Goal: Information Seeking & Learning: Learn about a topic

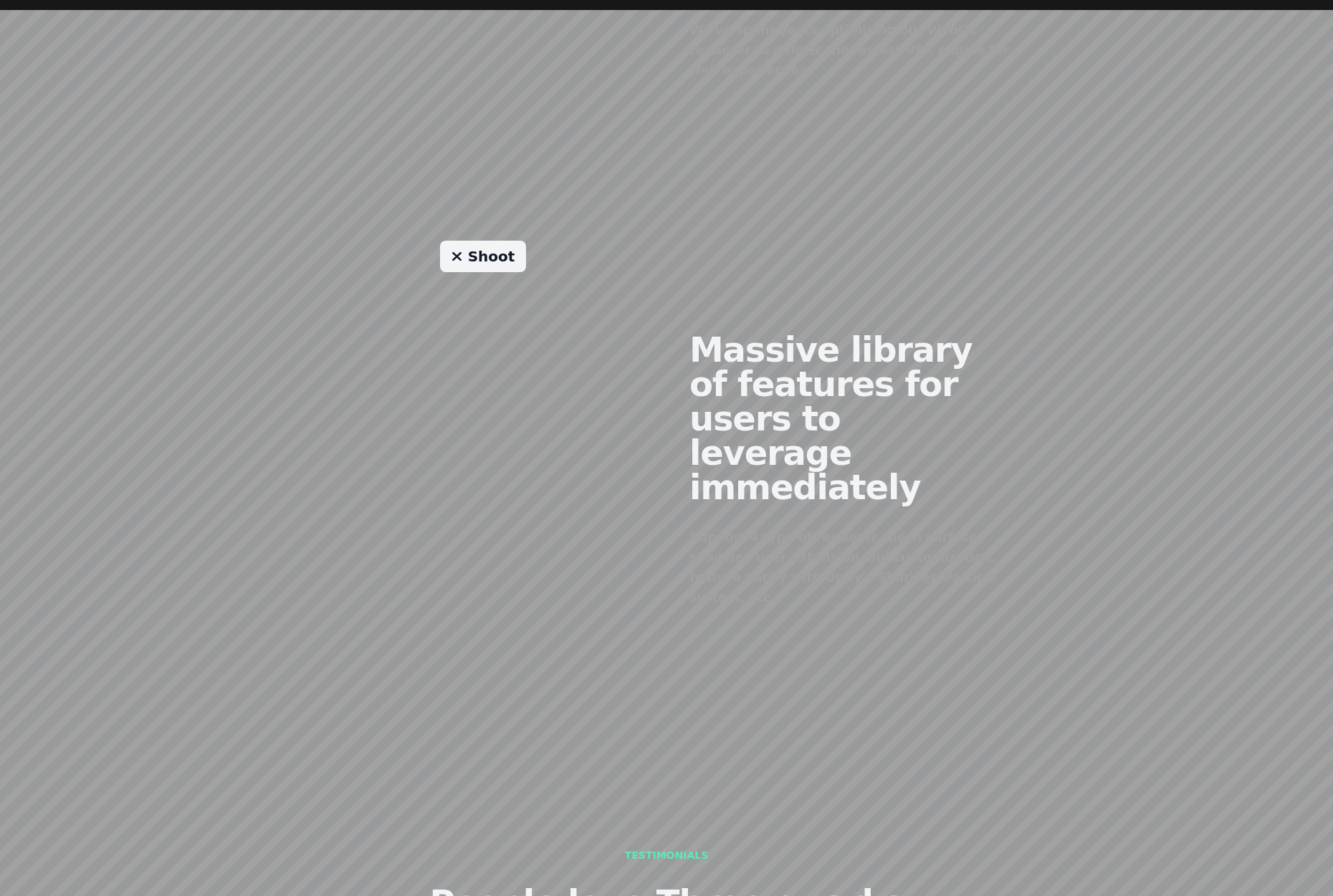
scroll to position [1258, 0]
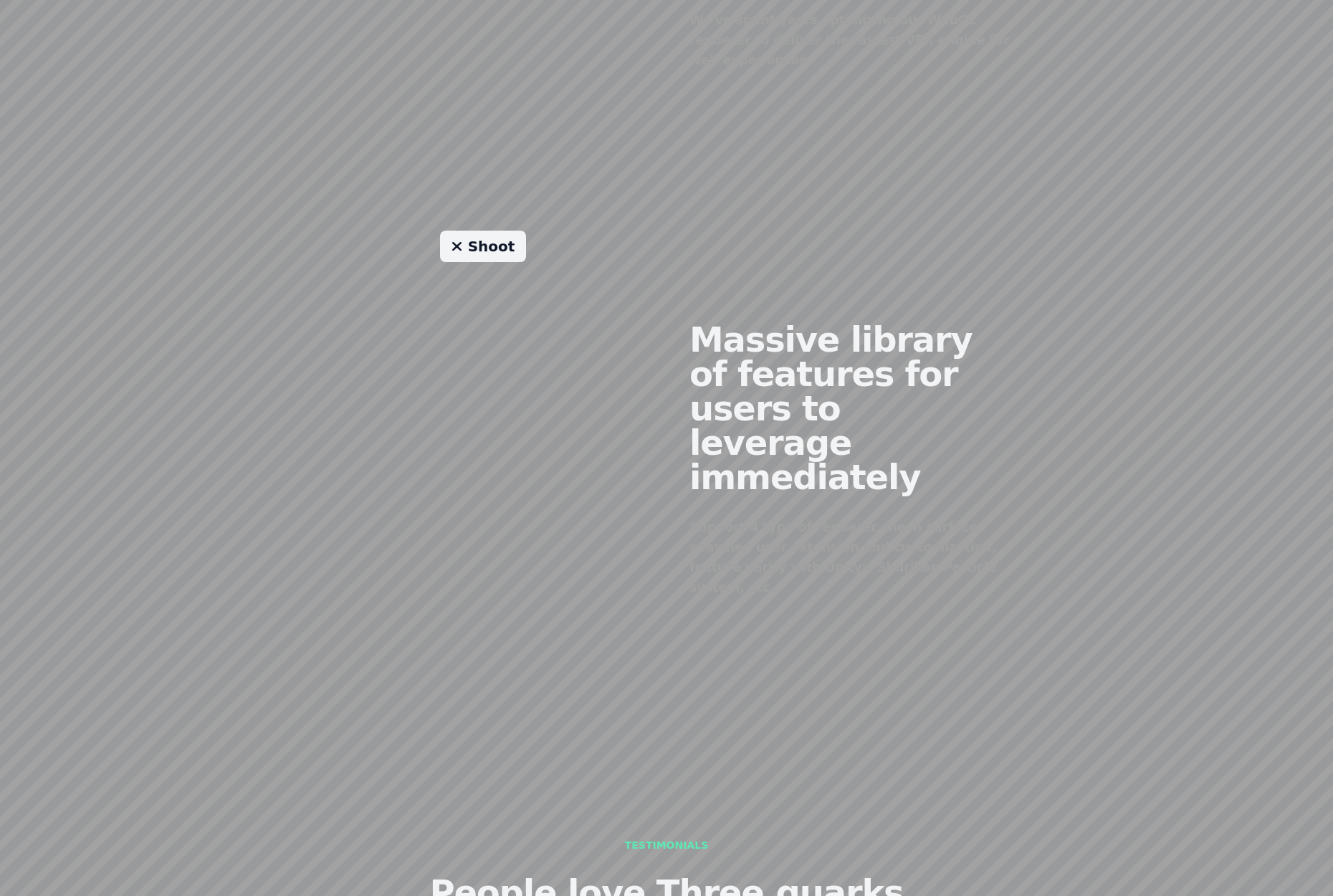
click at [485, 240] on link "Shoot" at bounding box center [483, 246] width 87 height 32
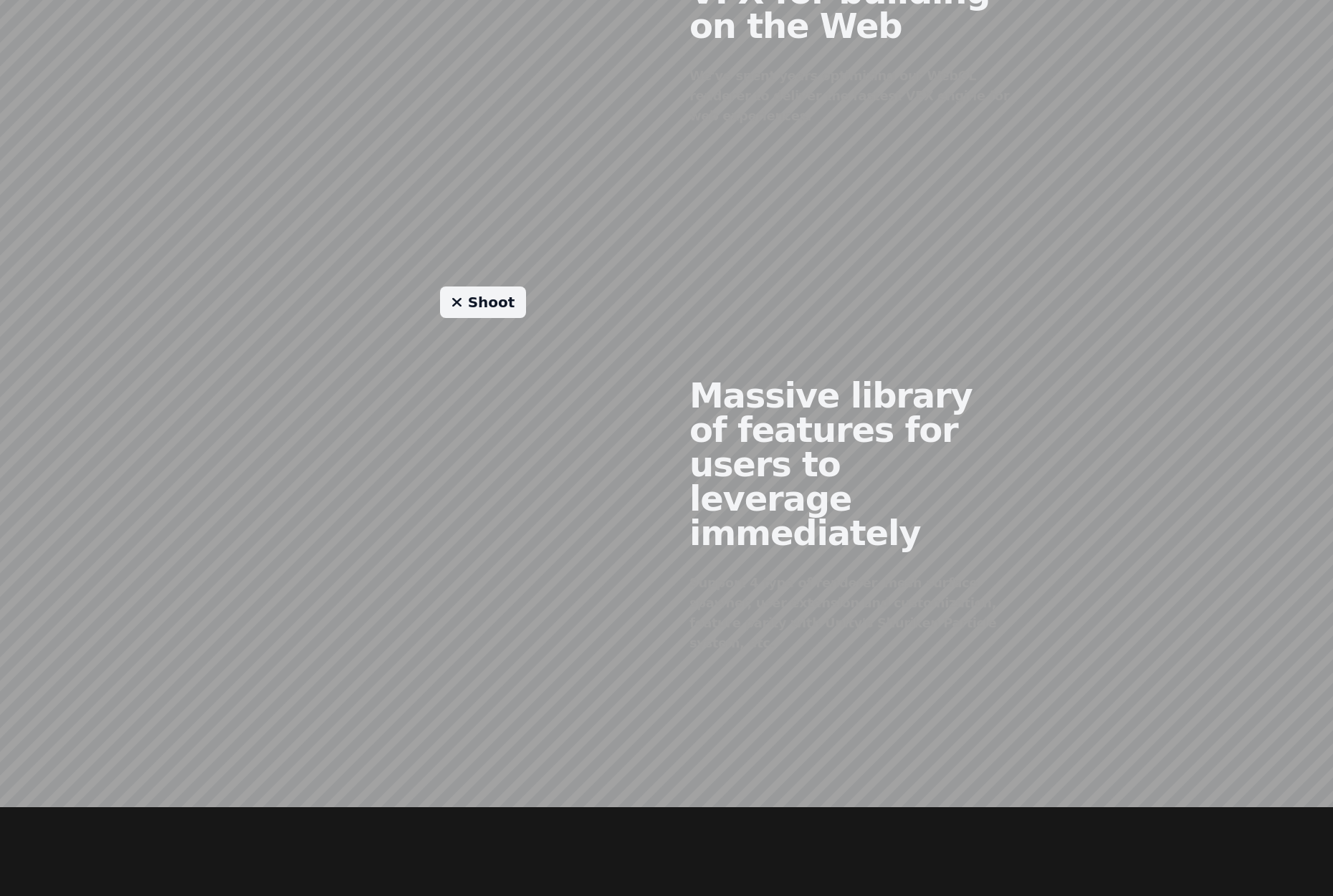
scroll to position [1043, 0]
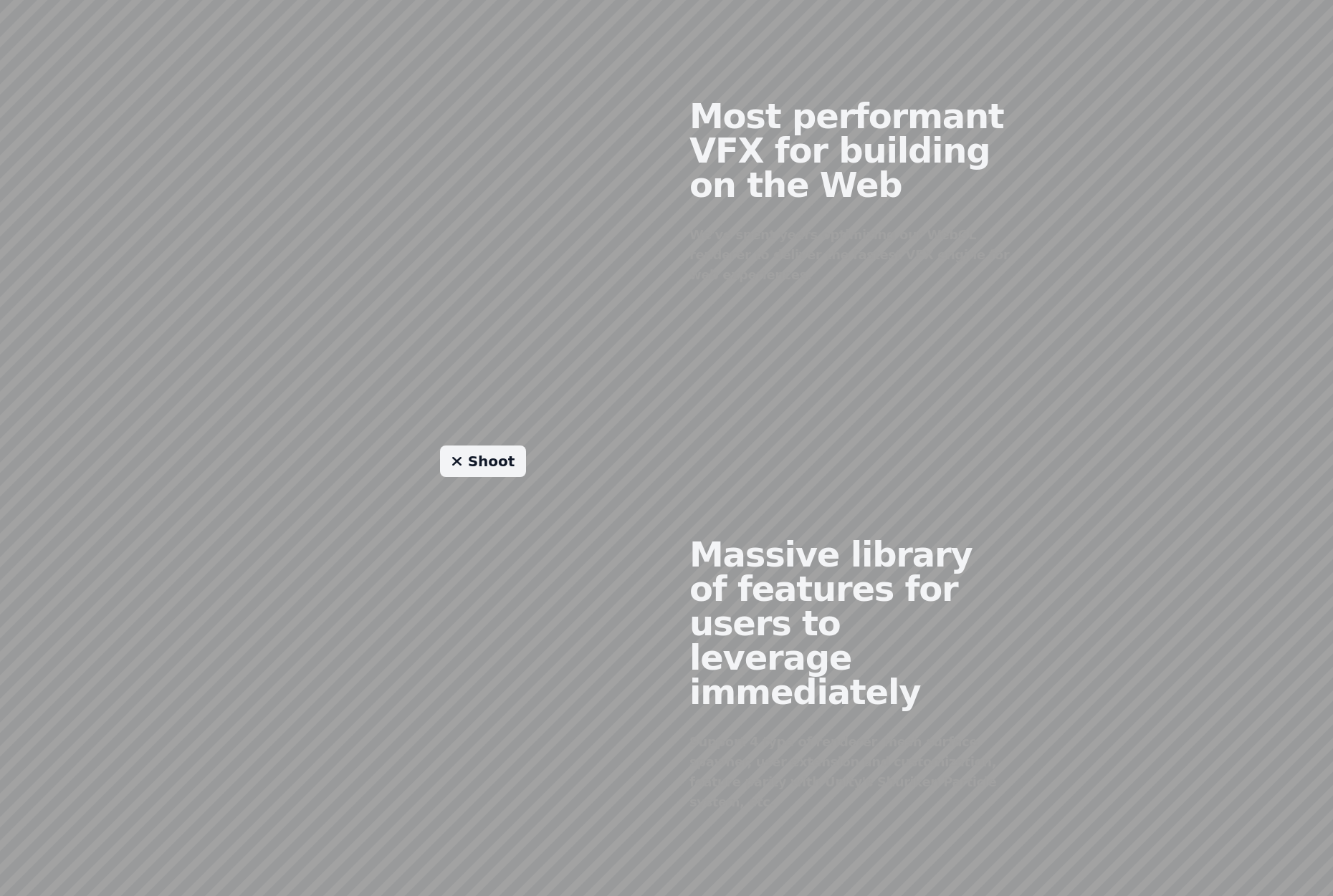
click at [482, 445] on link "Shoot" at bounding box center [483, 460] width 87 height 32
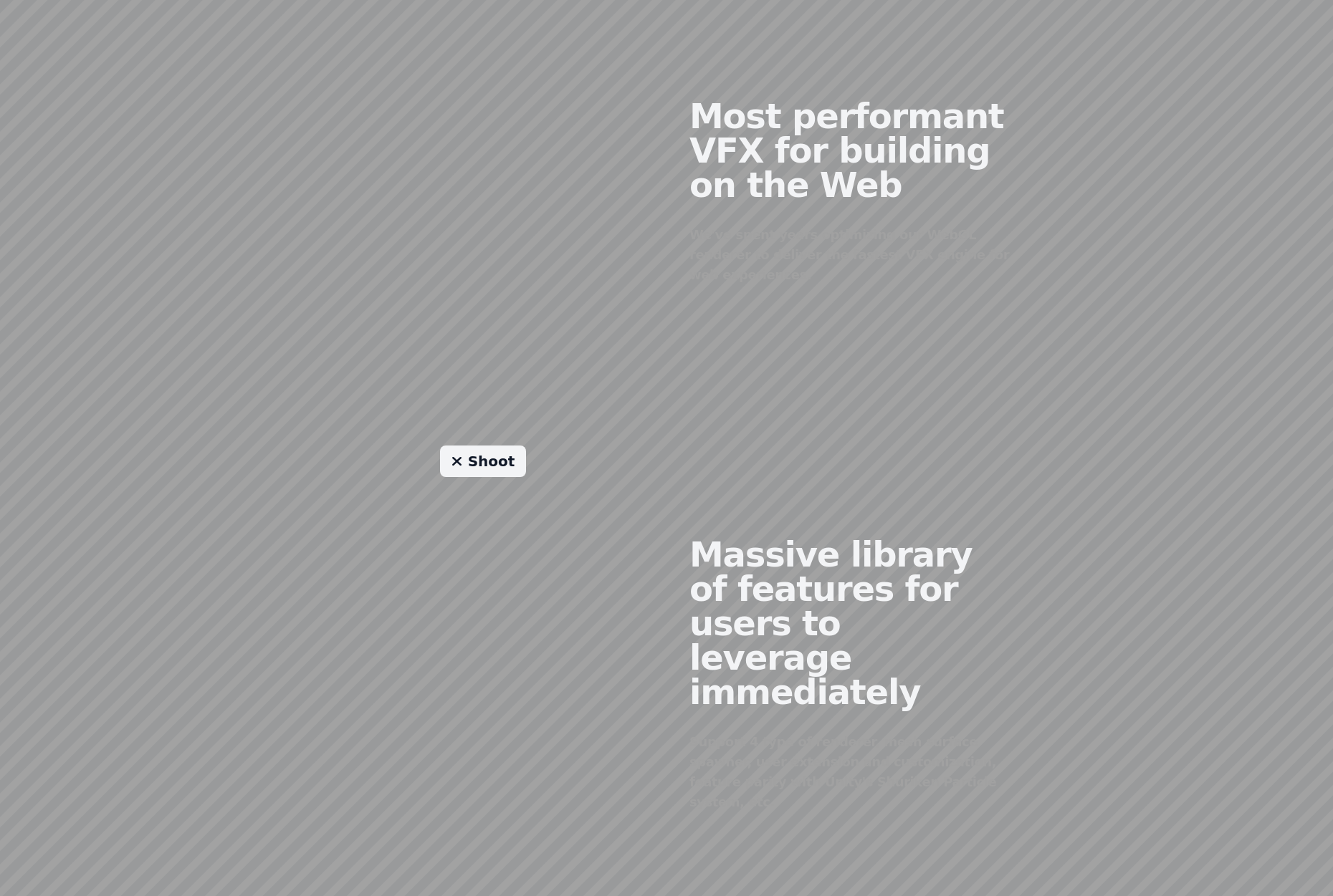
click at [490, 568] on div "Shoot" at bounding box center [483, 663] width 367 height 436
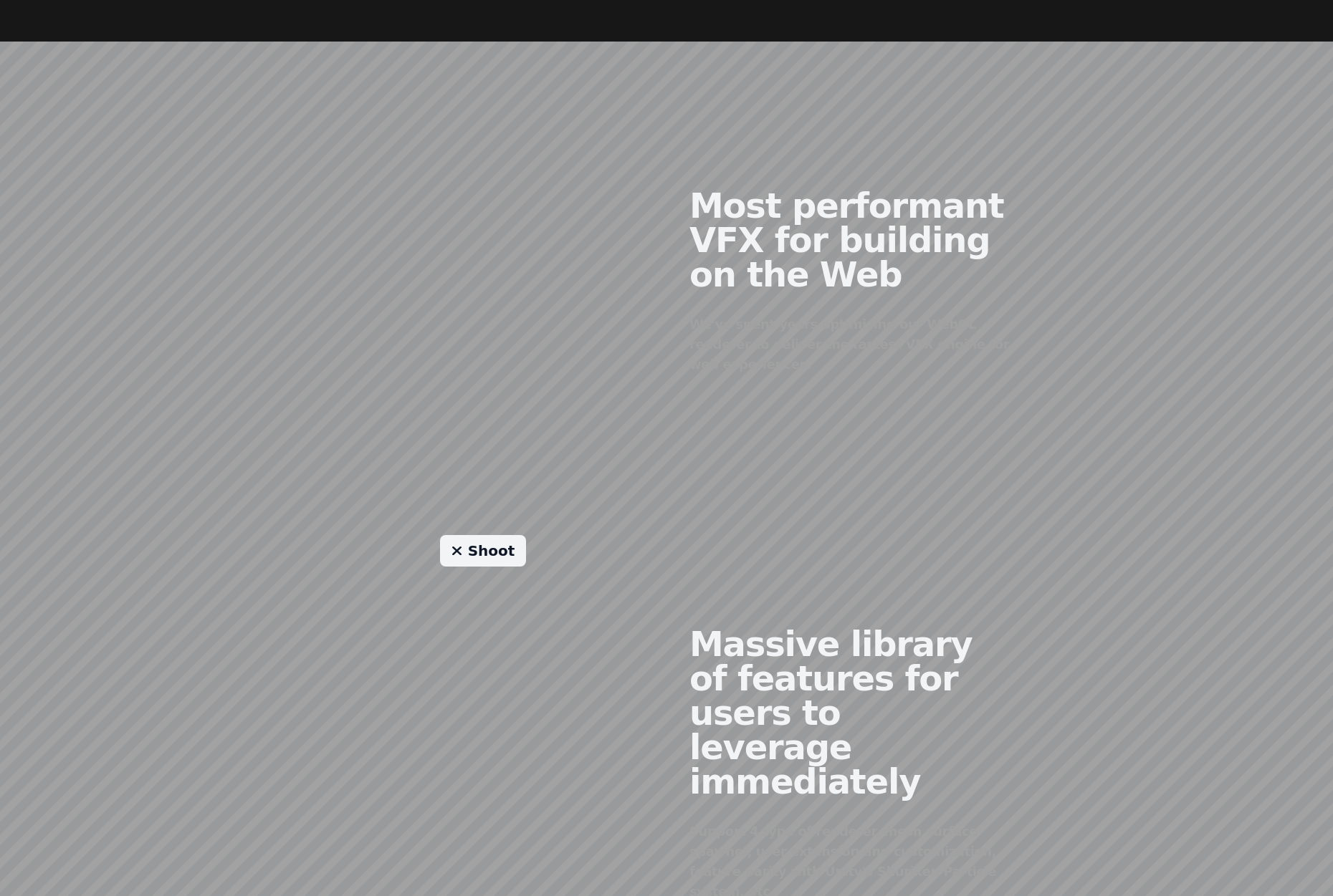
scroll to position [900, 0]
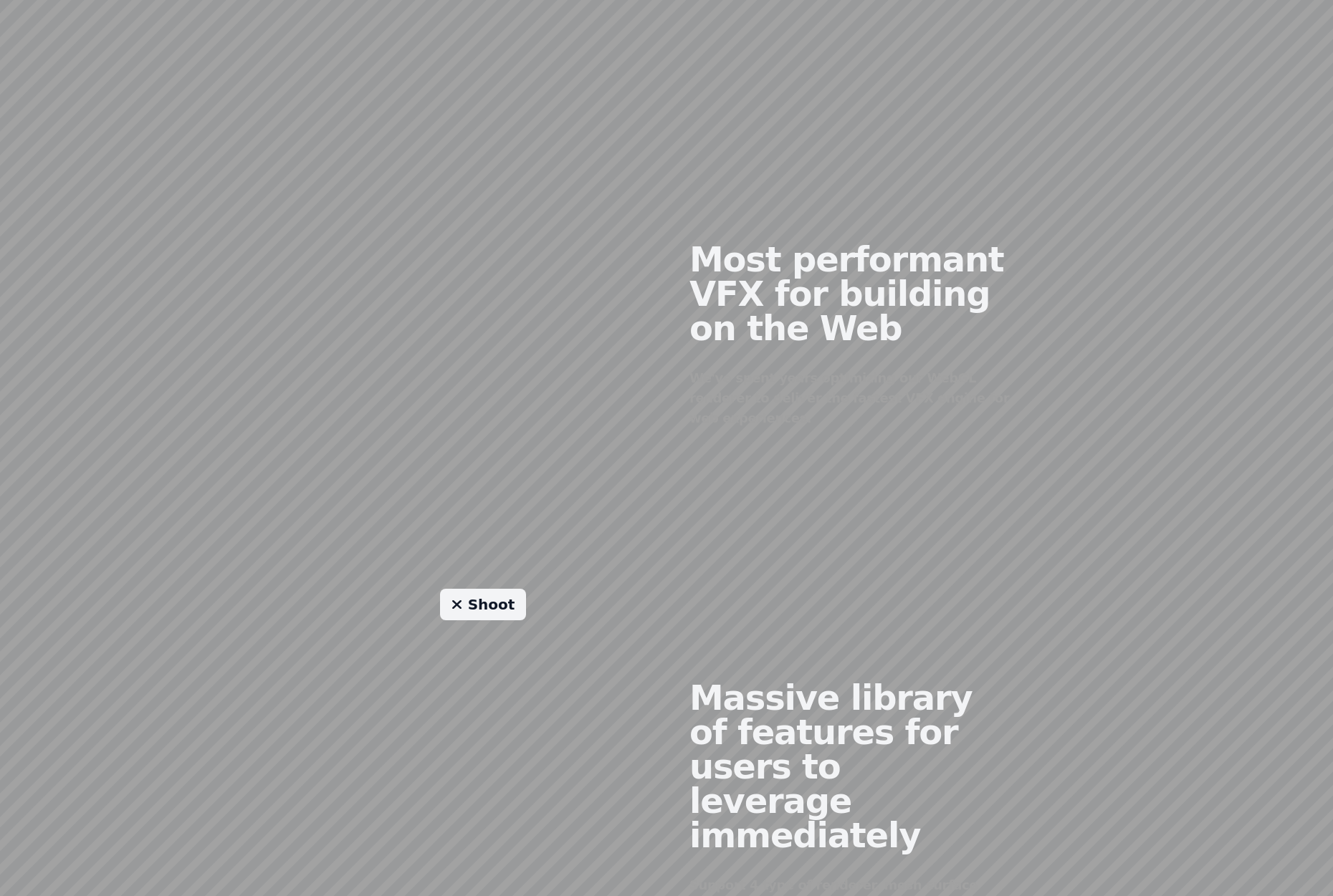
drag, startPoint x: 505, startPoint y: 323, endPoint x: 556, endPoint y: 362, distance: 64.2
click at [556, 362] on div at bounding box center [483, 323] width 367 height 347
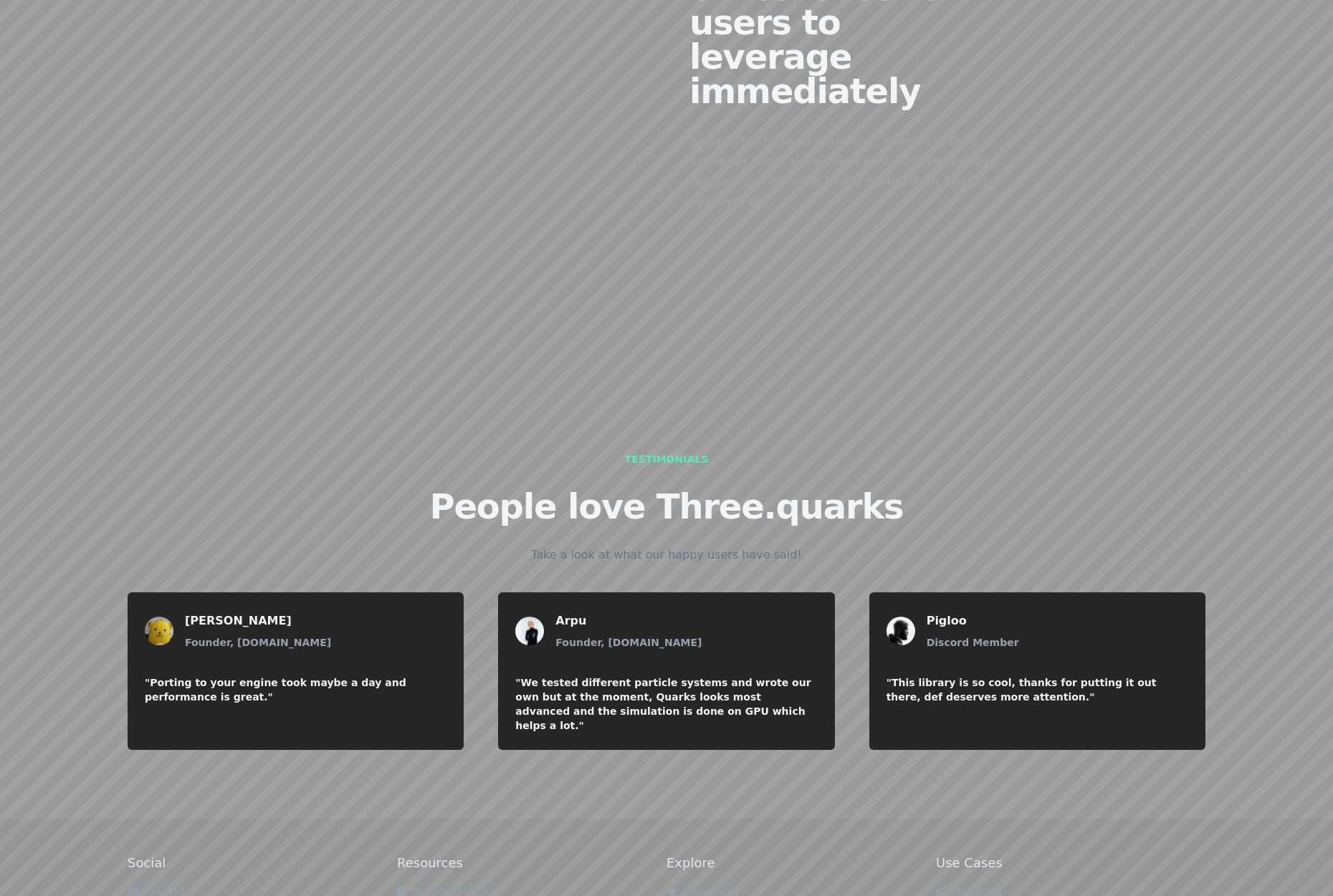
scroll to position [1656, 0]
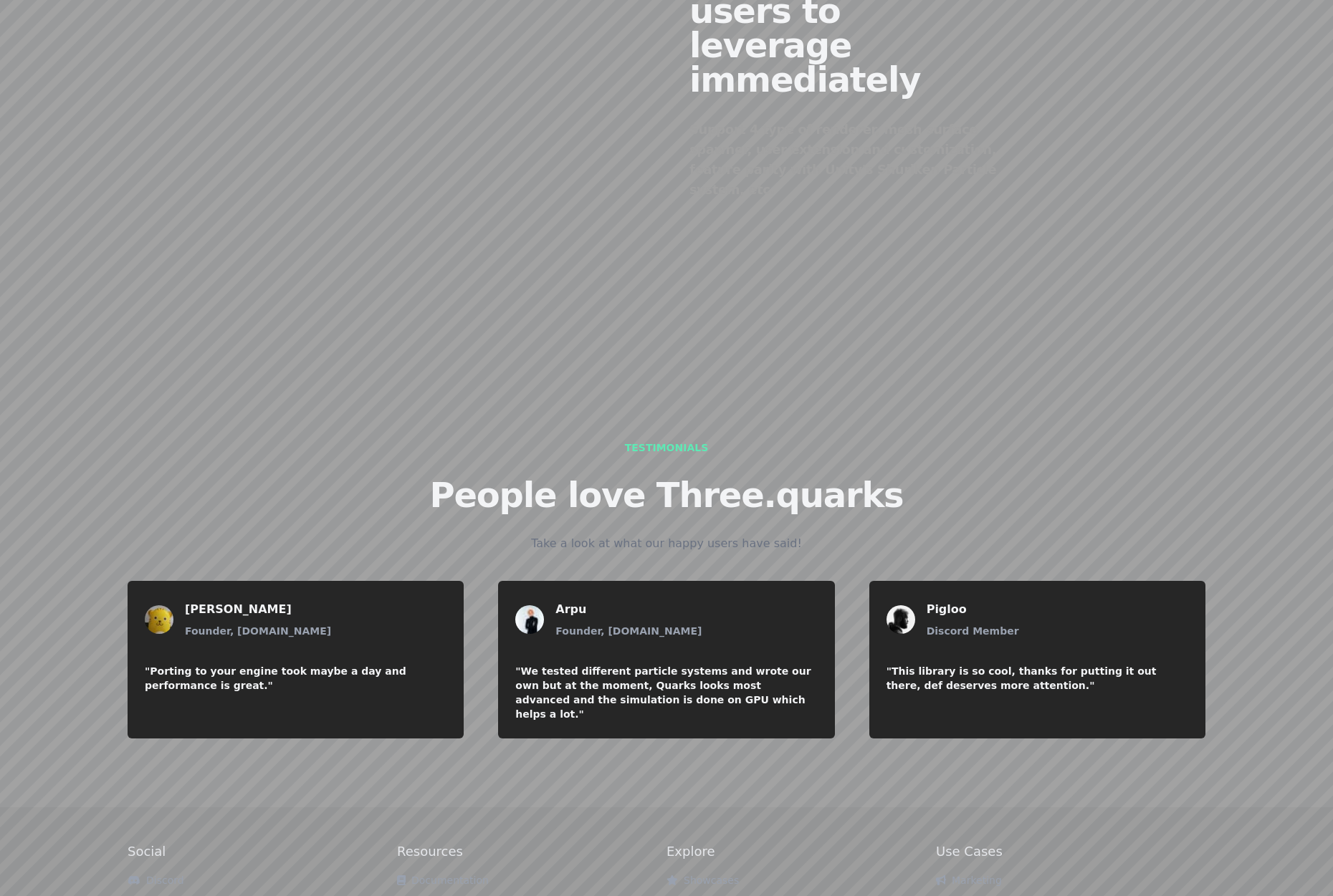
click at [1098, 873] on li "Marketing" at bounding box center [1070, 881] width 269 height 15
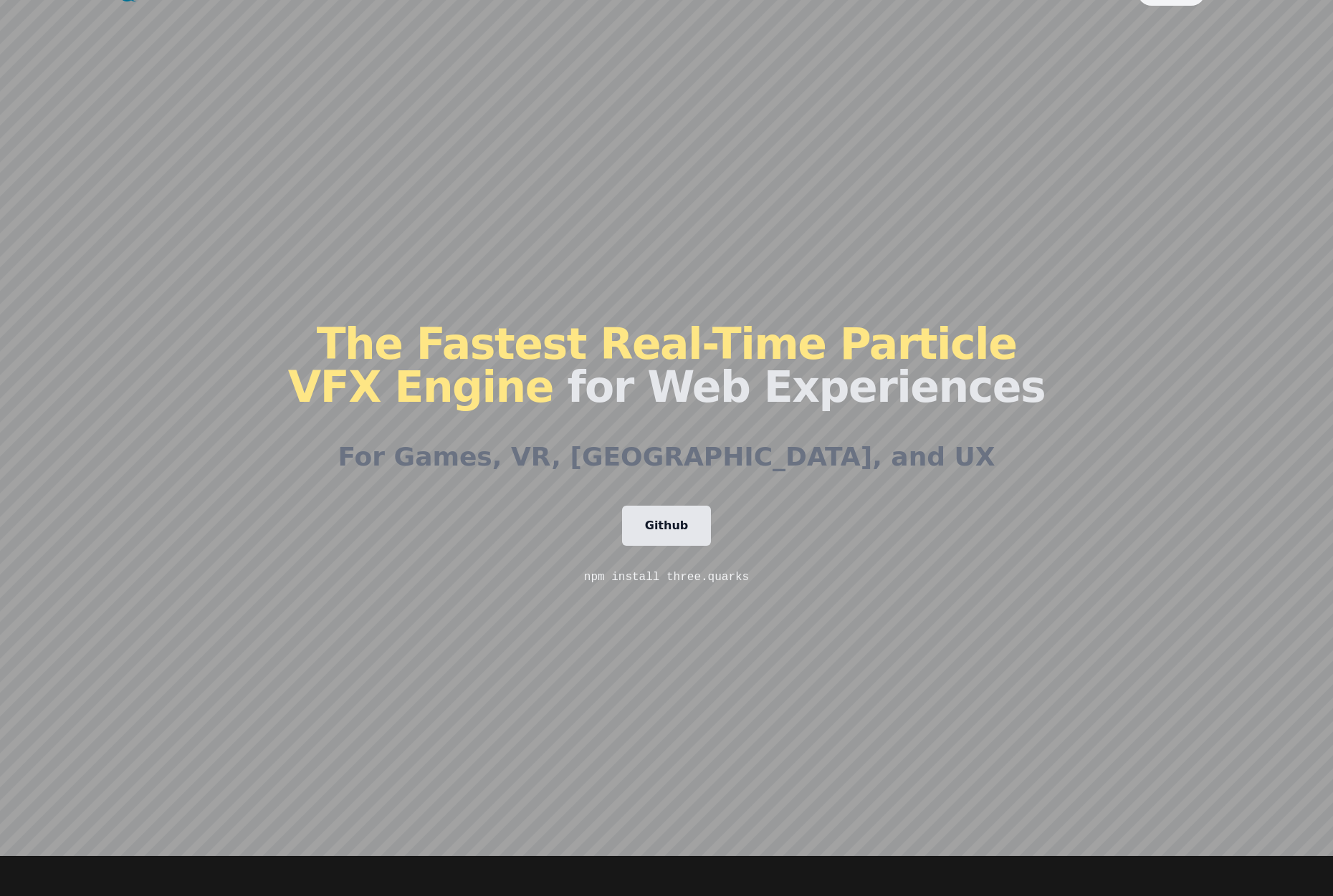
scroll to position [0, 0]
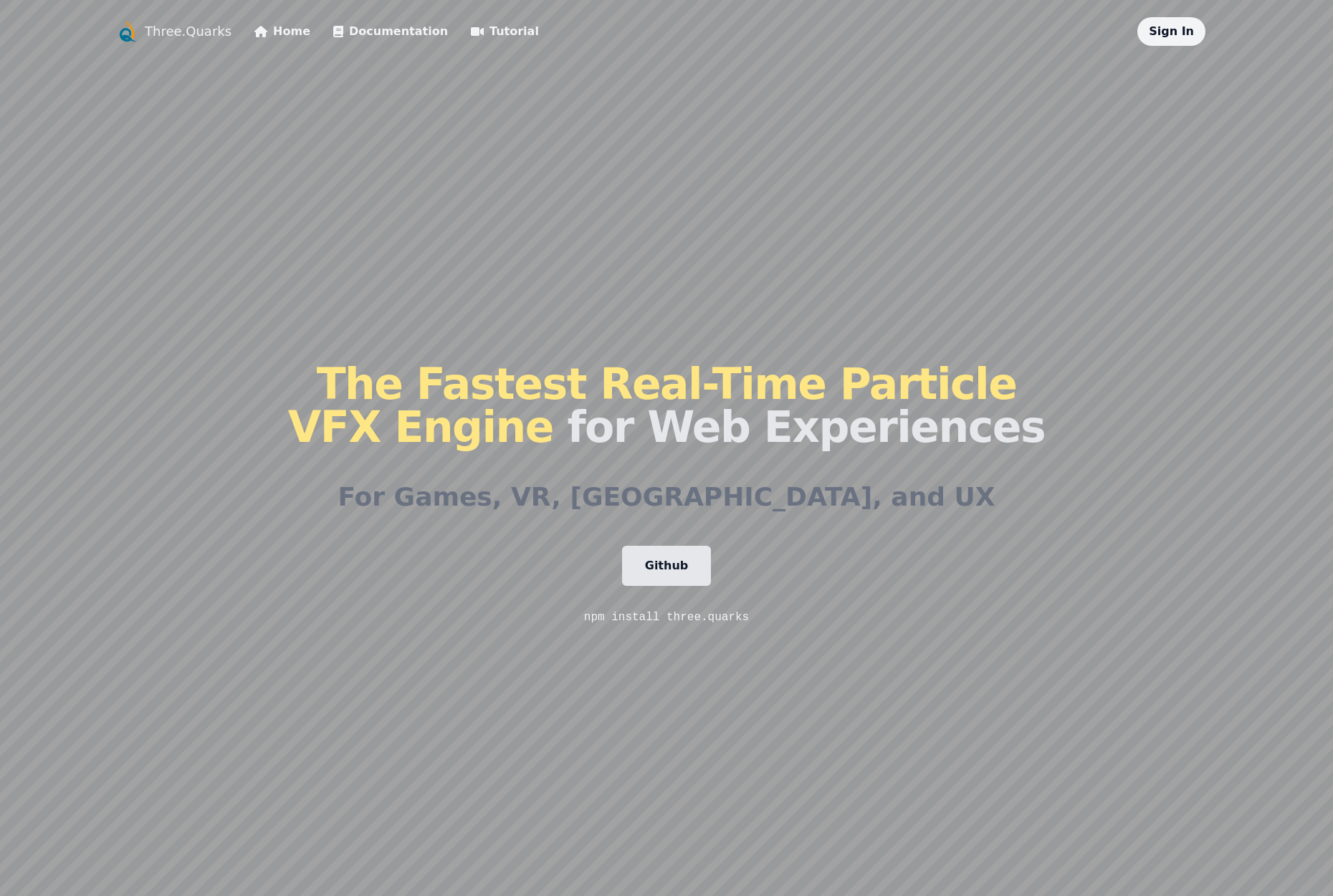
click at [729, 359] on span "The Fastest Real-Time Particle VFX Engine" at bounding box center [652, 405] width 728 height 93
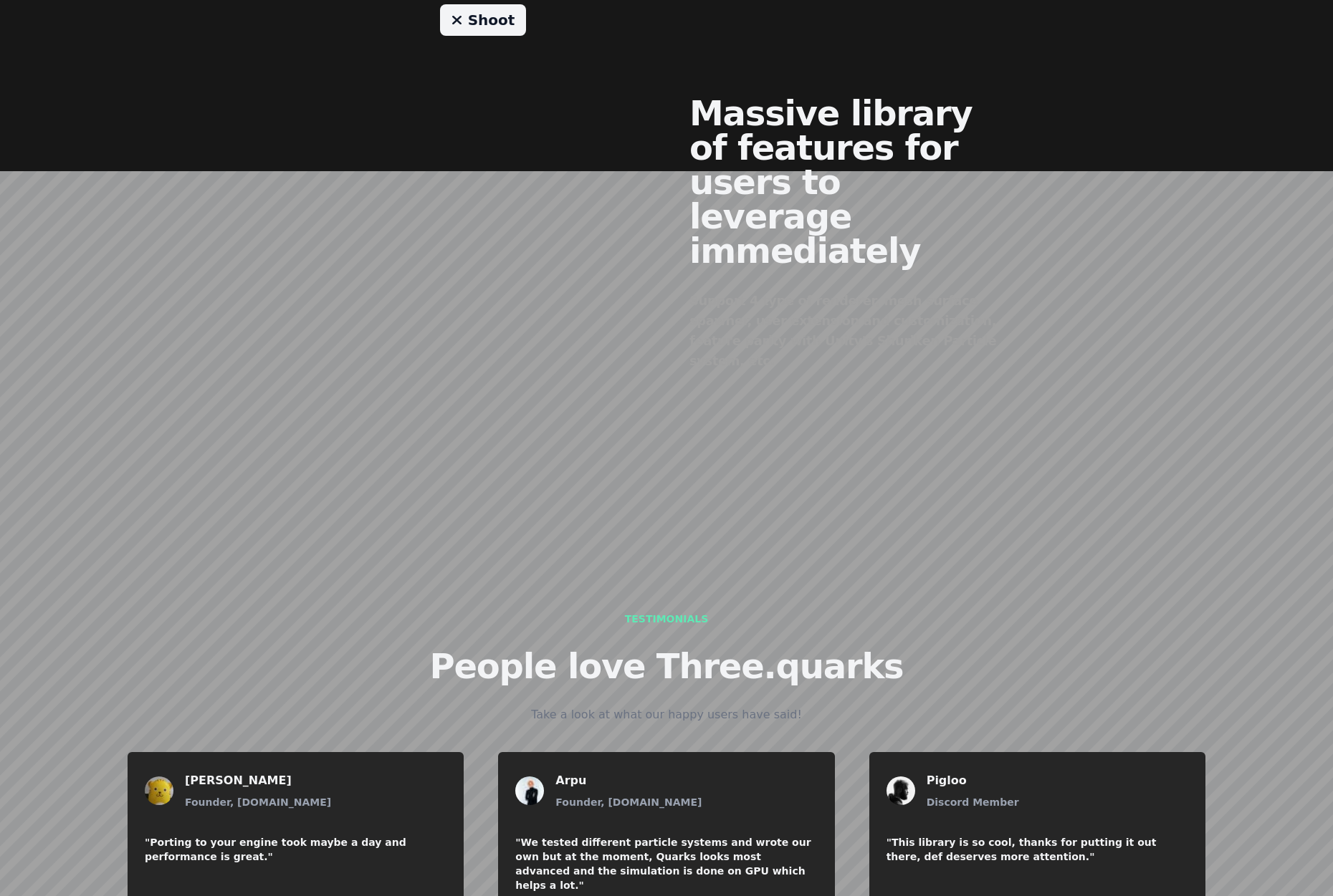
scroll to position [1656, 0]
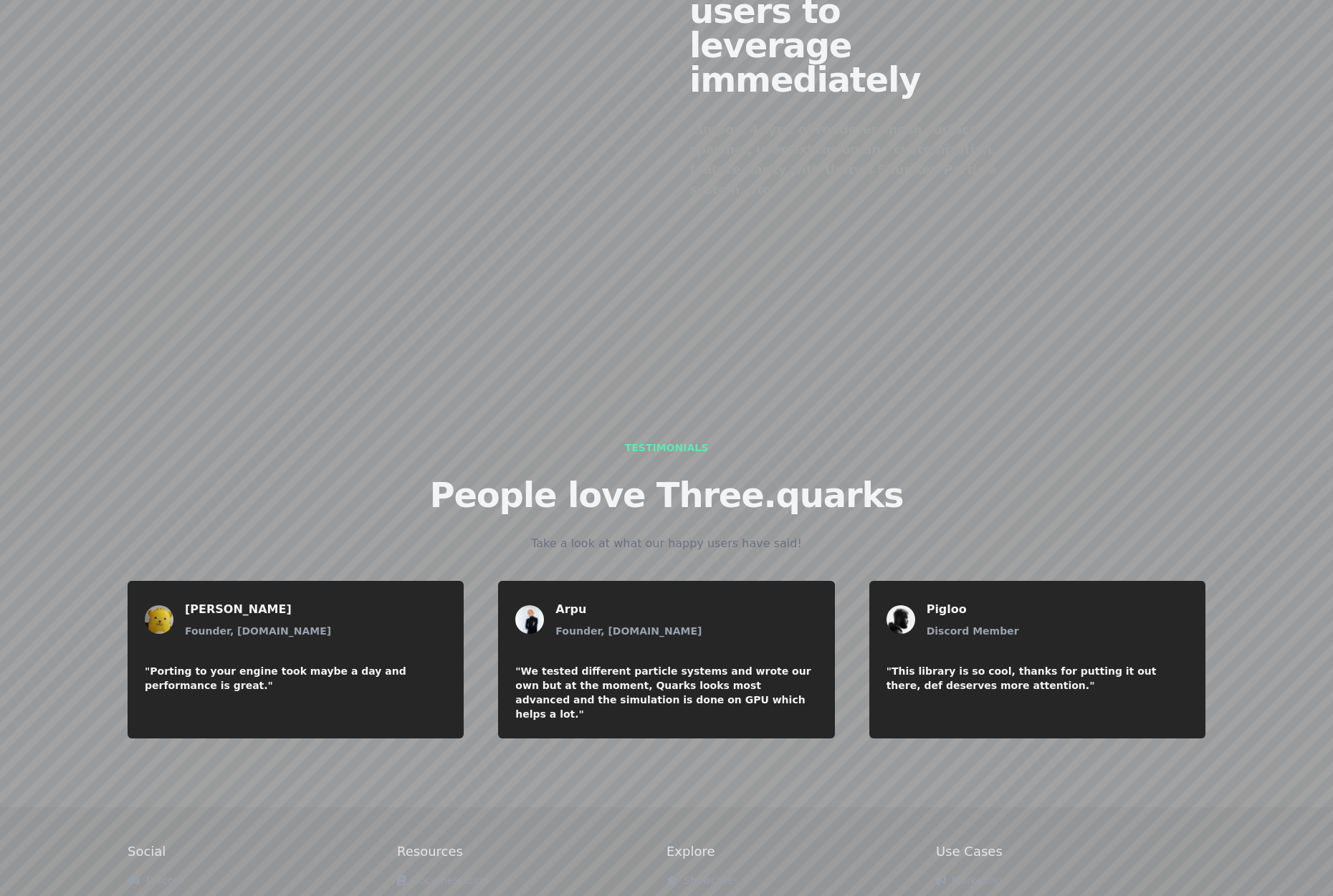
click at [447, 895] on link "Examples" at bounding box center [431, 906] width 67 height 12
click at [123, 360] on div "Testimonials People love Three.quarks Take a look at what our happy users have …" at bounding box center [666, 583] width 1100 height 447
click at [721, 874] on link "Showcases" at bounding box center [702, 880] width 73 height 12
click at [144, 360] on div "Testimonials People love Three.quarks Take a look at what our happy users have …" at bounding box center [666, 583] width 1100 height 447
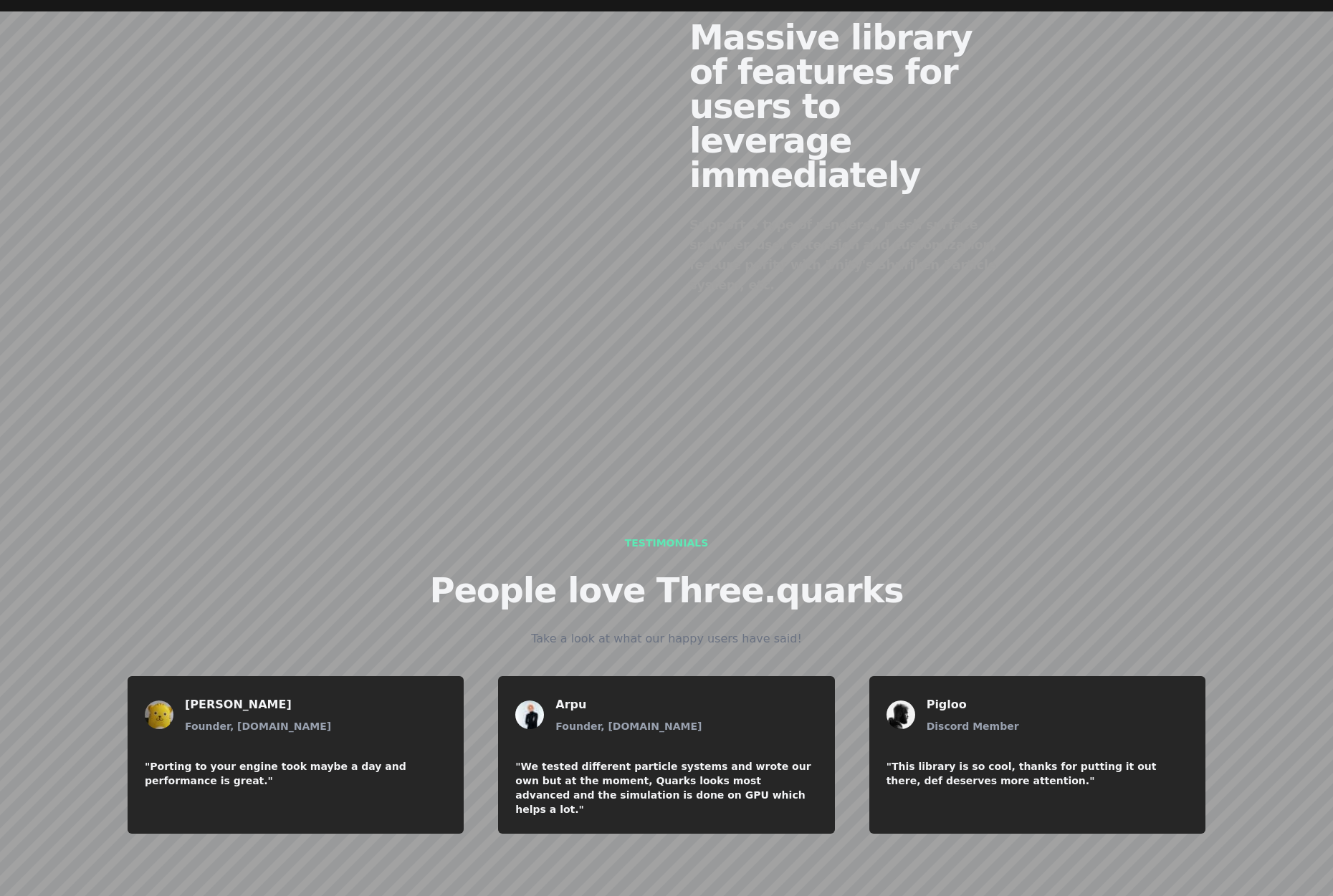
scroll to position [1584, 0]
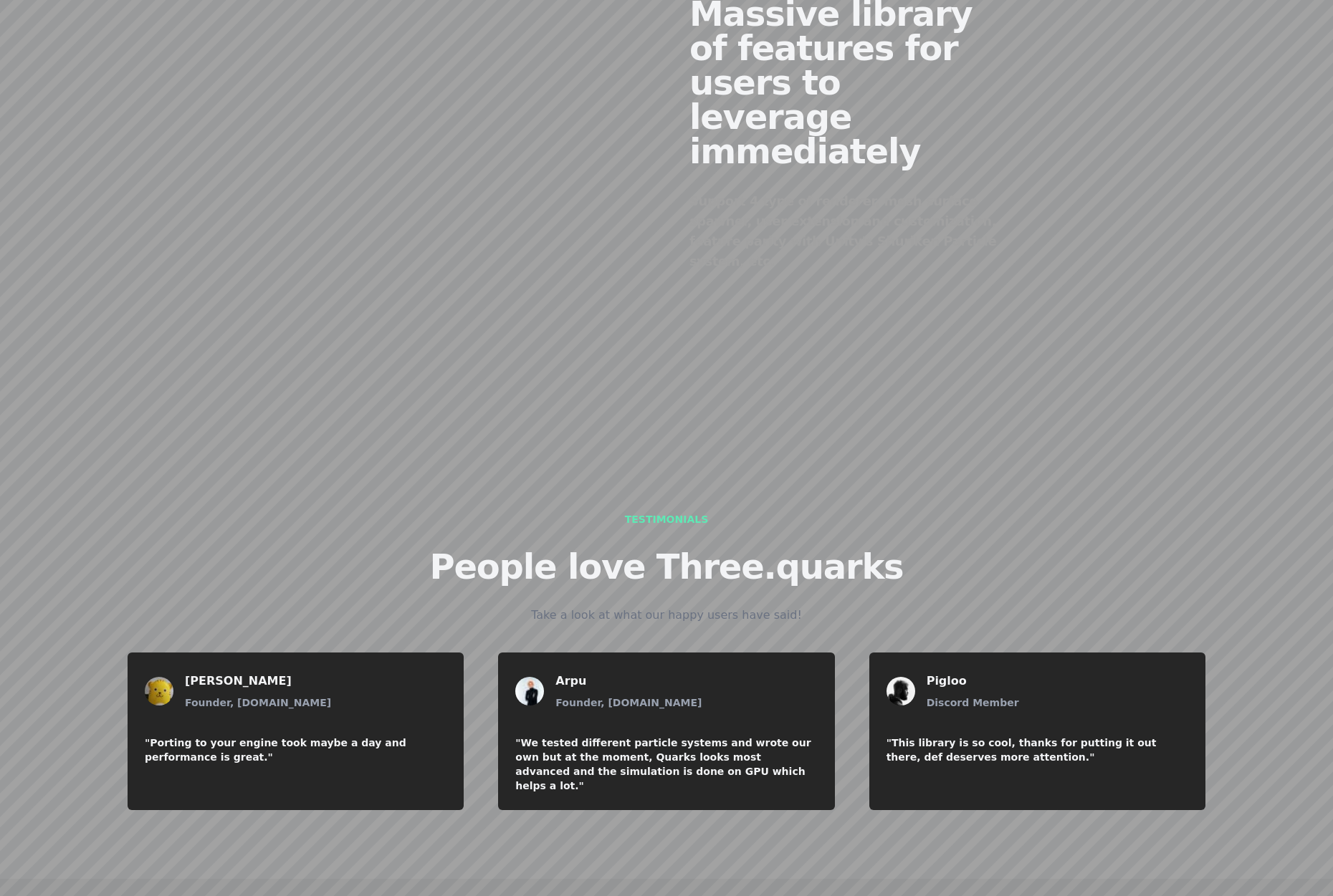
click at [429, 27] on div "Shoot" at bounding box center [483, 122] width 367 height 436
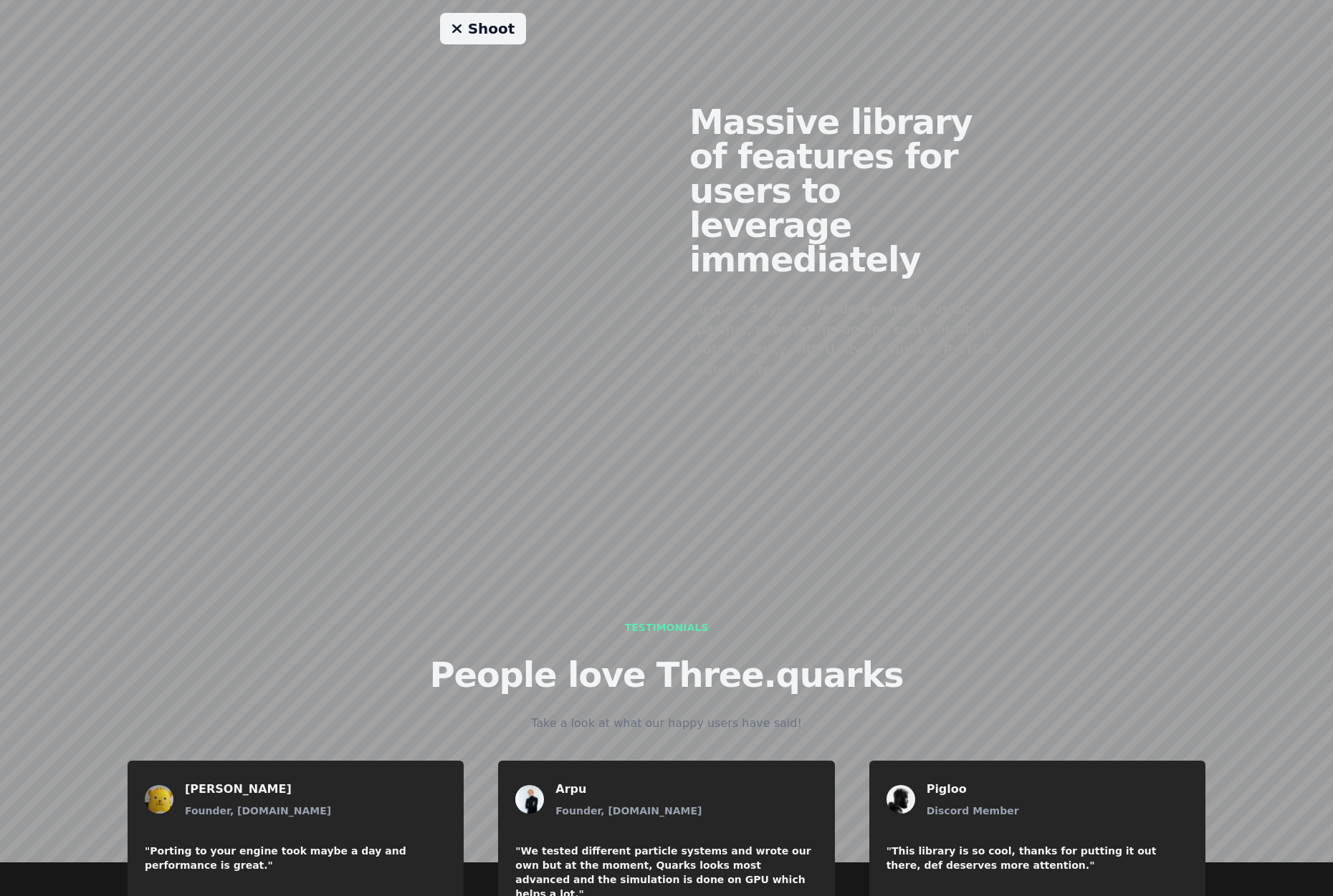
scroll to position [1441, 0]
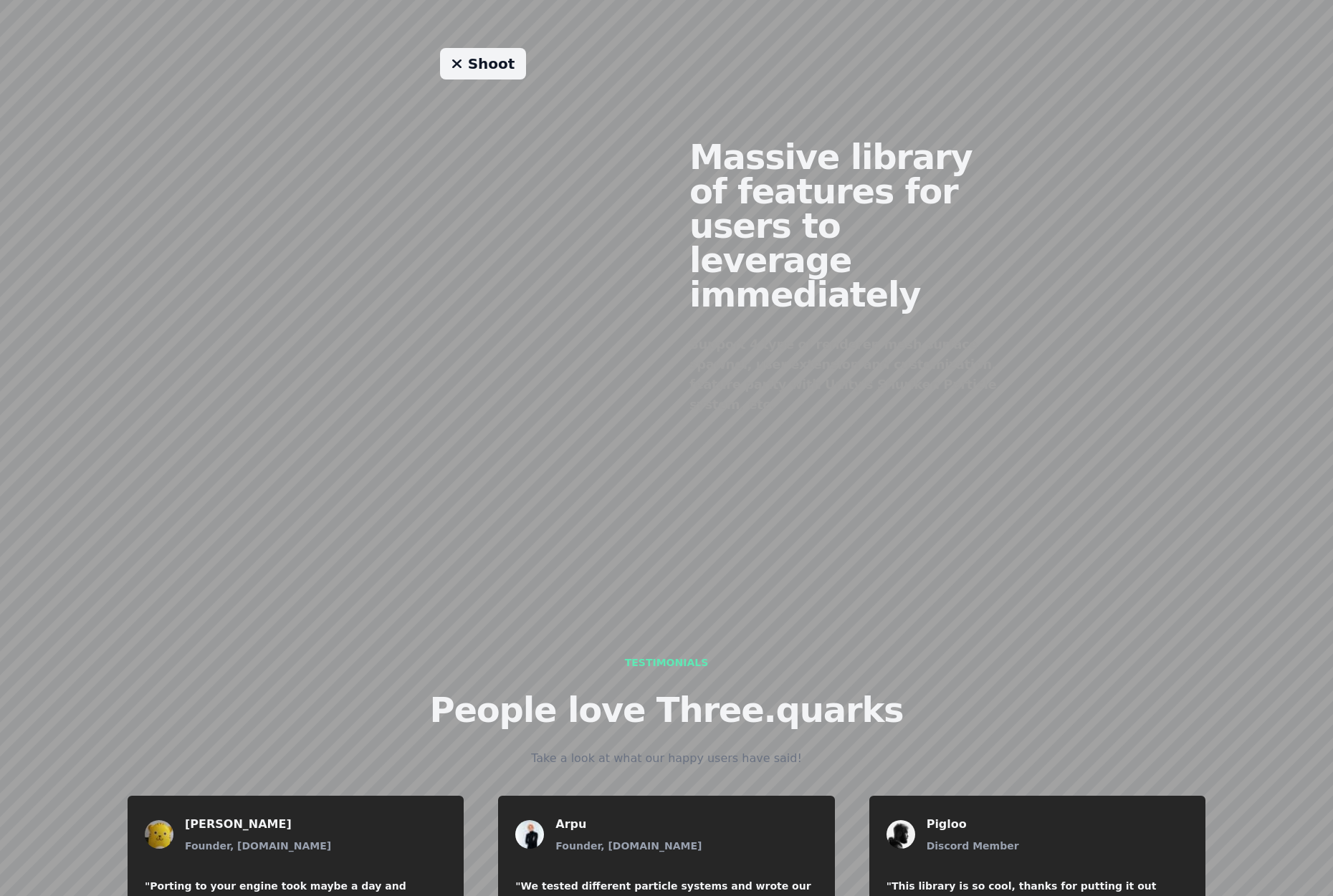
click at [480, 54] on link "Shoot" at bounding box center [483, 63] width 87 height 32
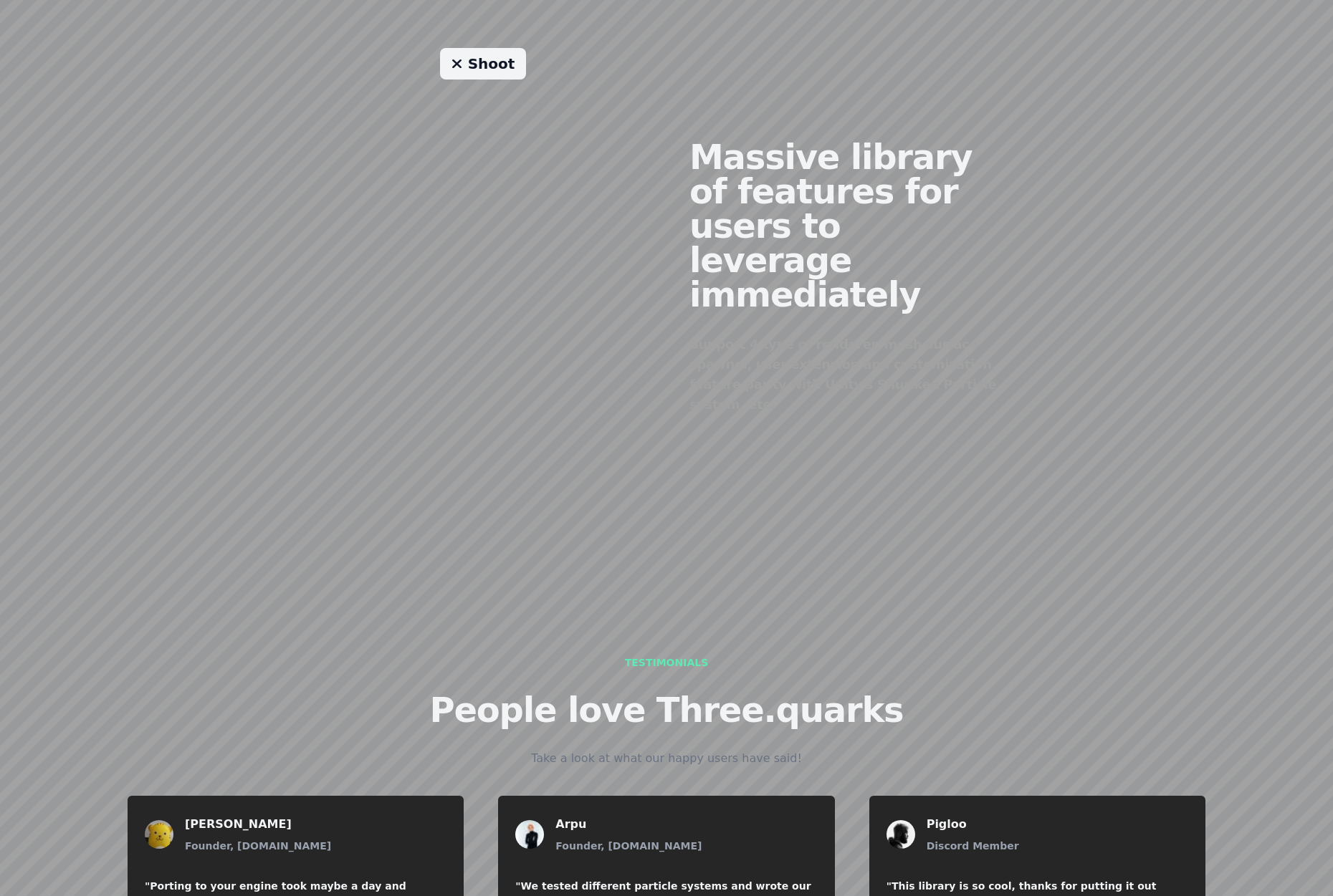
click at [480, 54] on link "Shoot" at bounding box center [483, 63] width 87 height 32
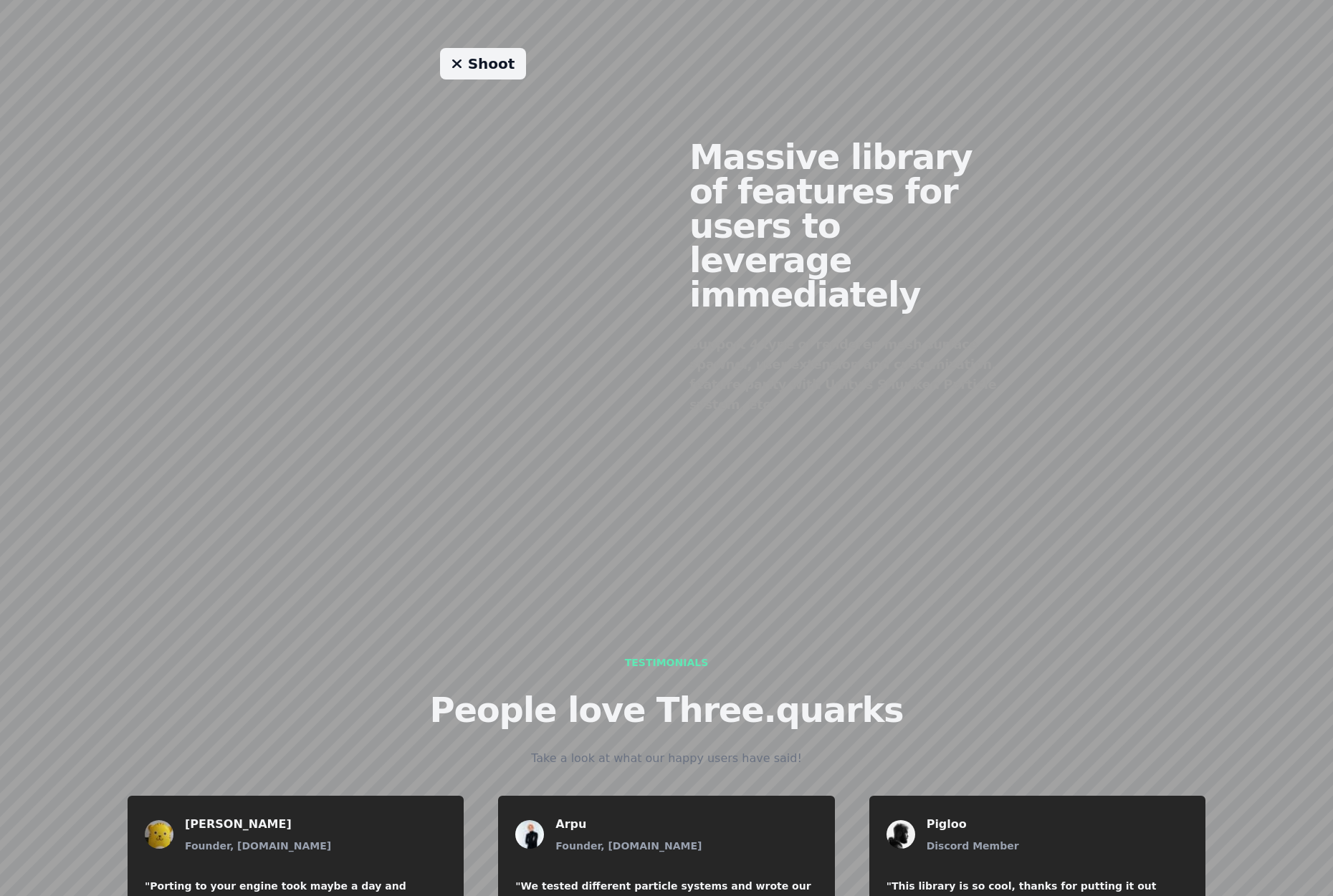
drag, startPoint x: 381, startPoint y: 189, endPoint x: 417, endPoint y: 169, distance: 41.2
click at [417, 174] on div "Shoot" at bounding box center [483, 265] width 367 height 436
click at [483, 57] on link "Shoot" at bounding box center [483, 63] width 87 height 32
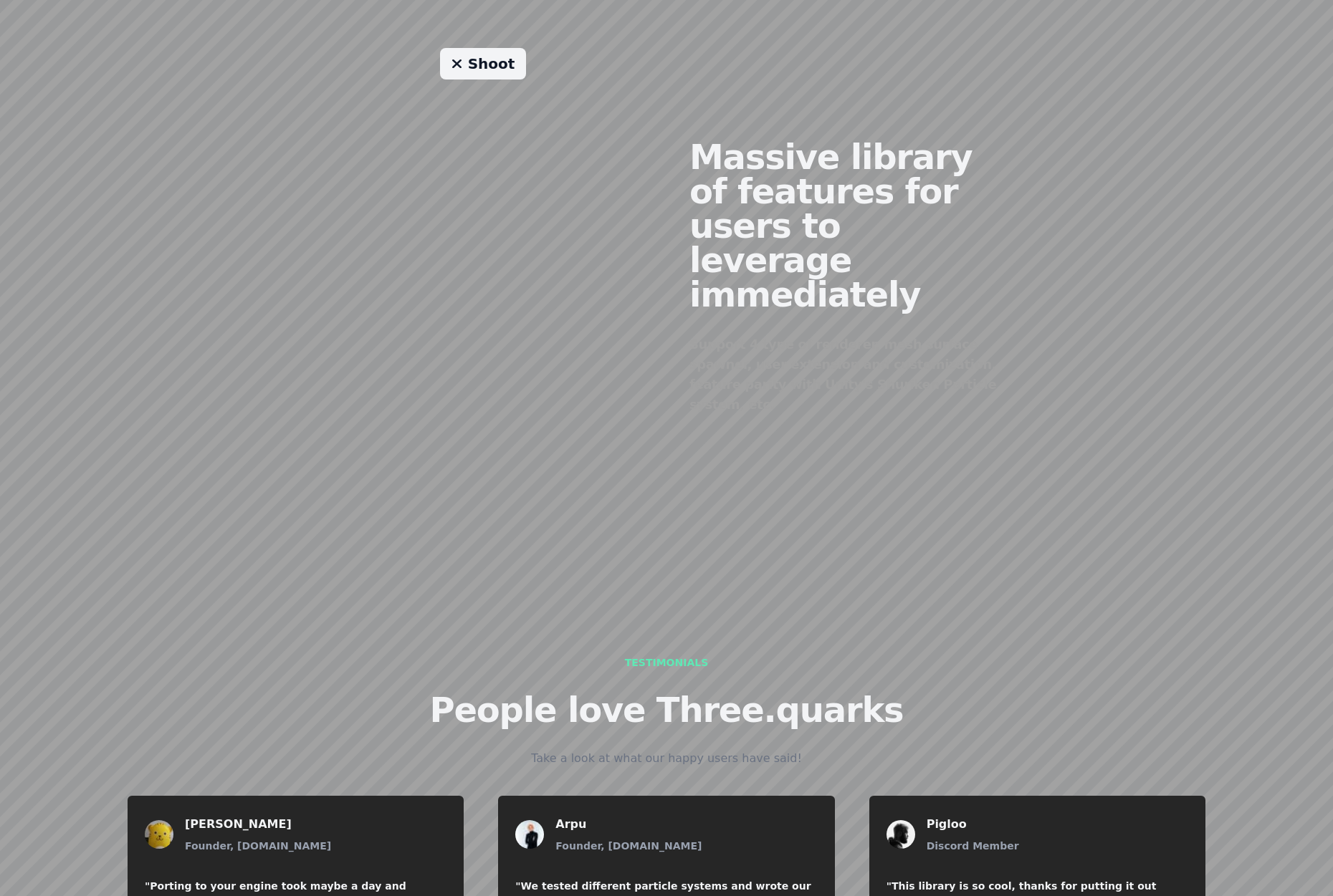
click at [483, 57] on link "Shoot" at bounding box center [483, 63] width 87 height 32
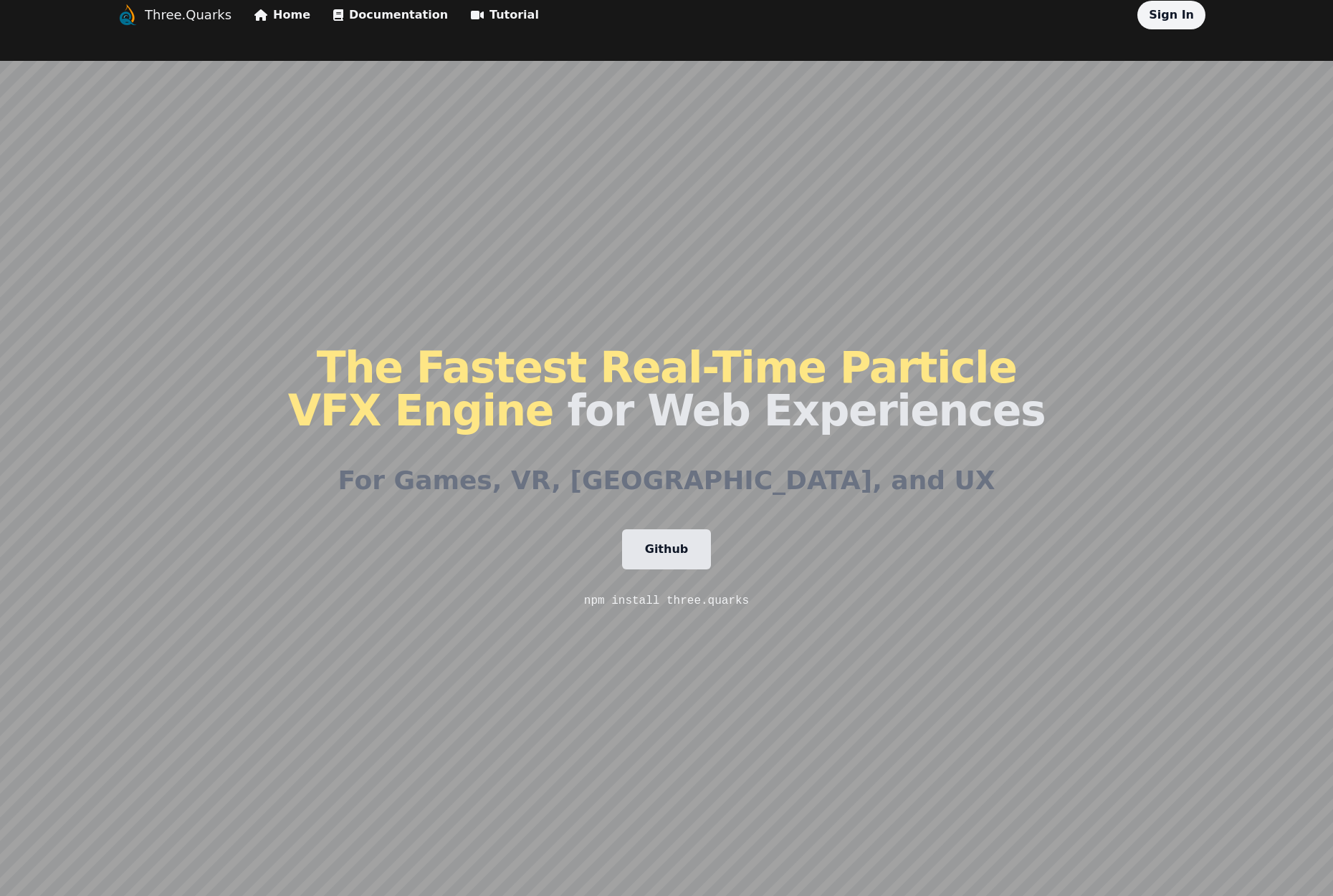
scroll to position [0, 0]
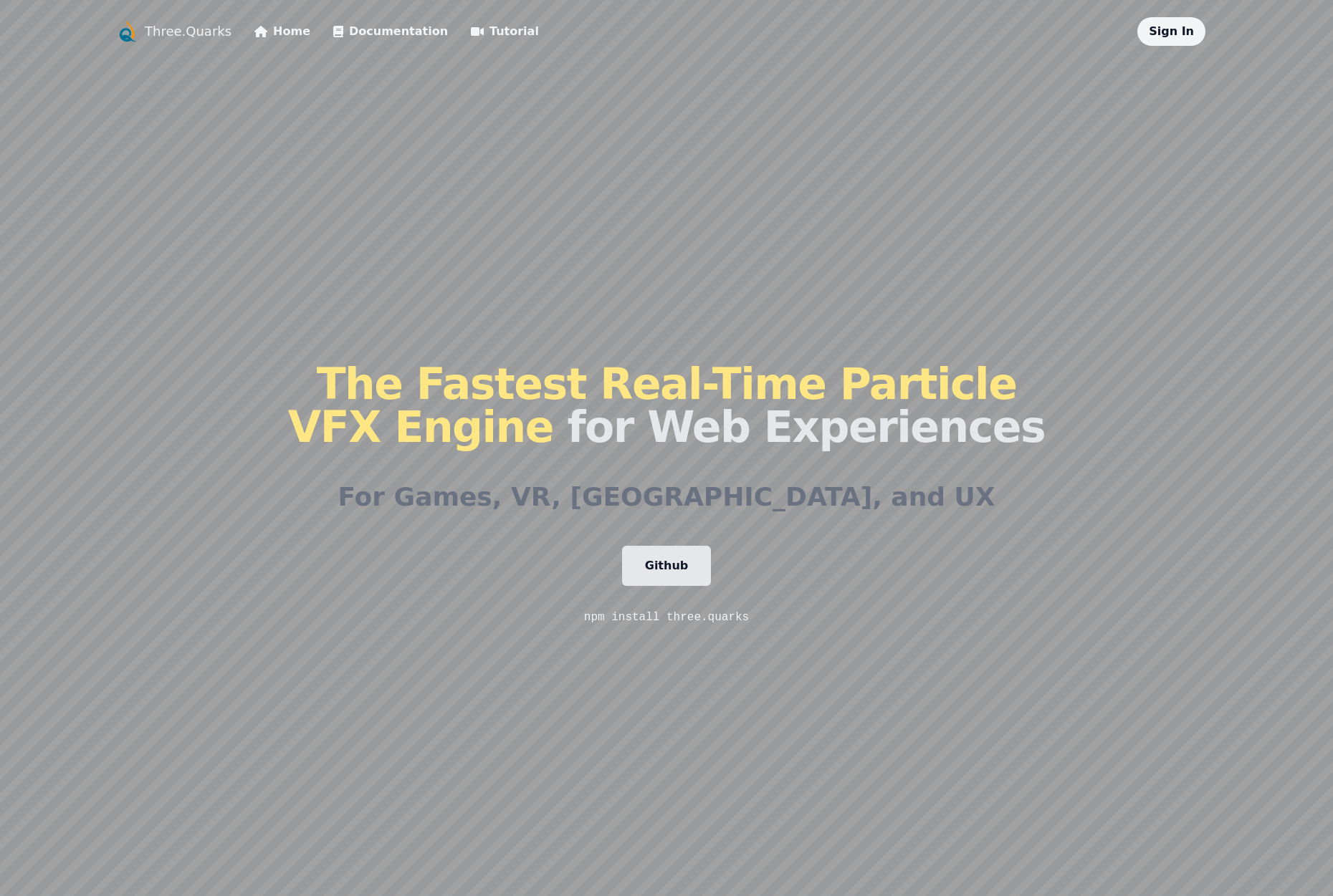
click at [271, 44] on li "Home" at bounding box center [282, 31] width 56 height 29
click at [270, 37] on link "Home" at bounding box center [282, 31] width 56 height 17
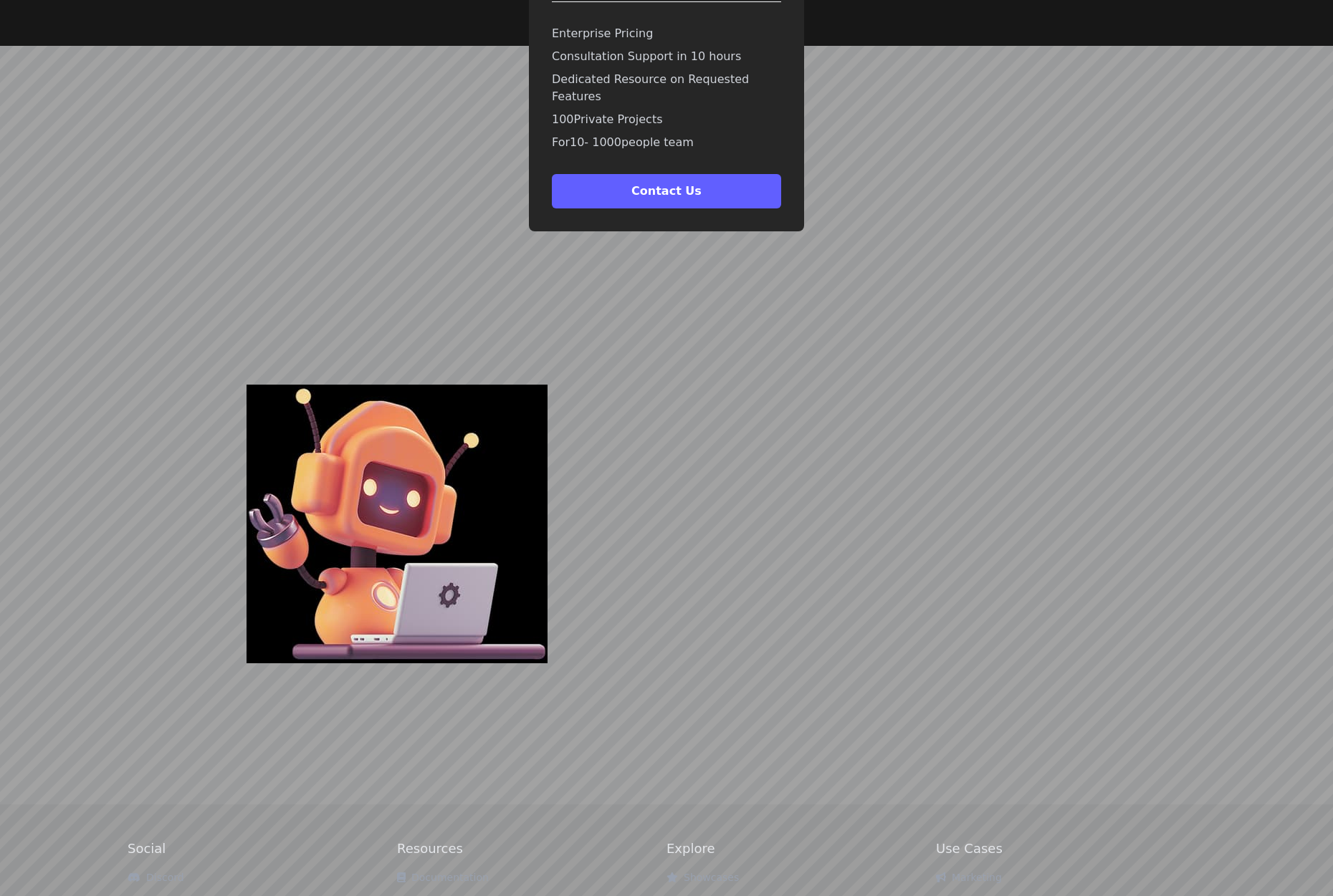
scroll to position [4692, 0]
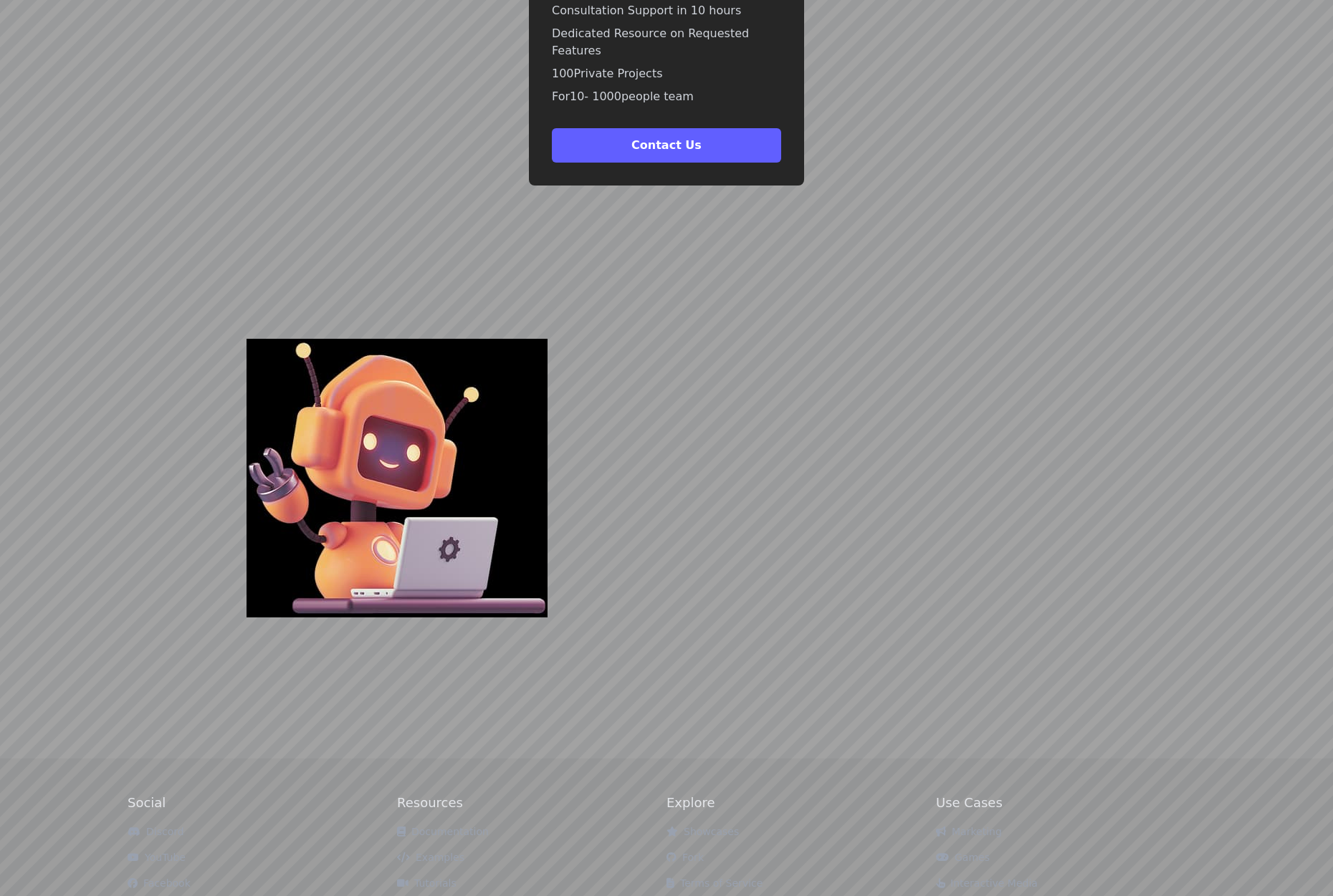
click at [458, 826] on link "Documentation" at bounding box center [442, 831] width 92 height 12
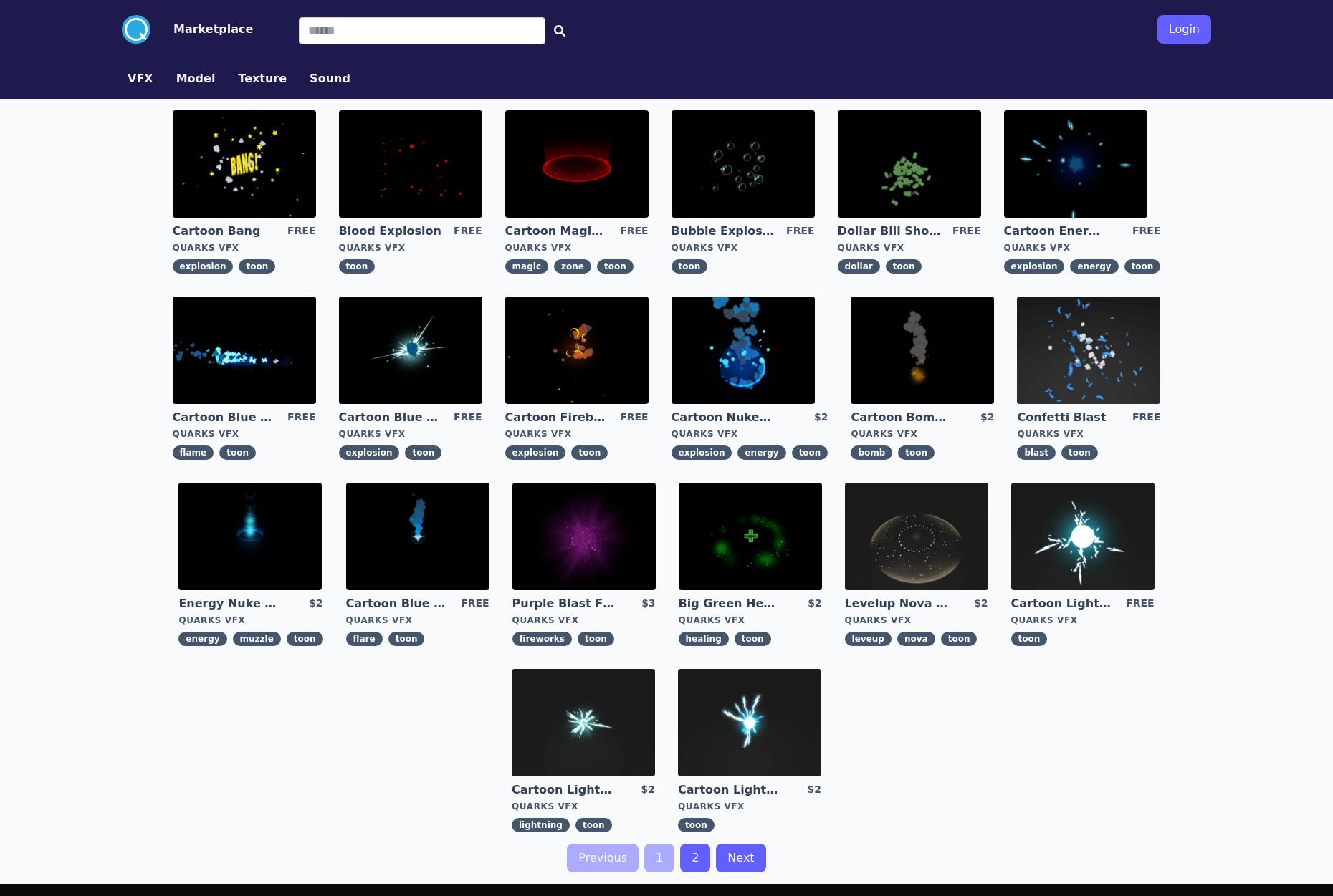
click at [220, 192] on img at bounding box center [244, 164] width 143 height 107
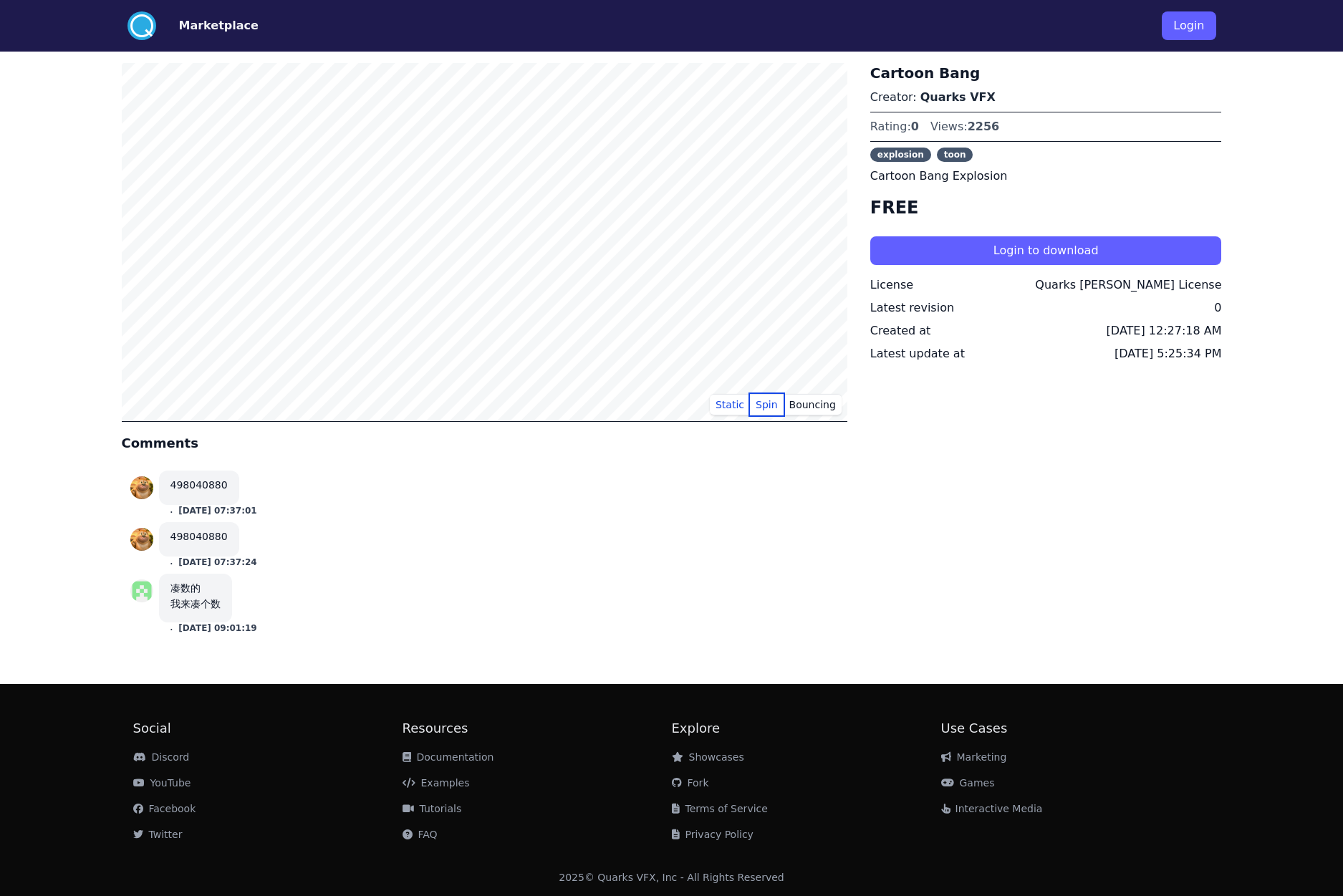
click at [767, 404] on button "Spin" at bounding box center [767, 404] width 34 height 21
click at [813, 410] on button "Bouncing" at bounding box center [812, 404] width 58 height 21
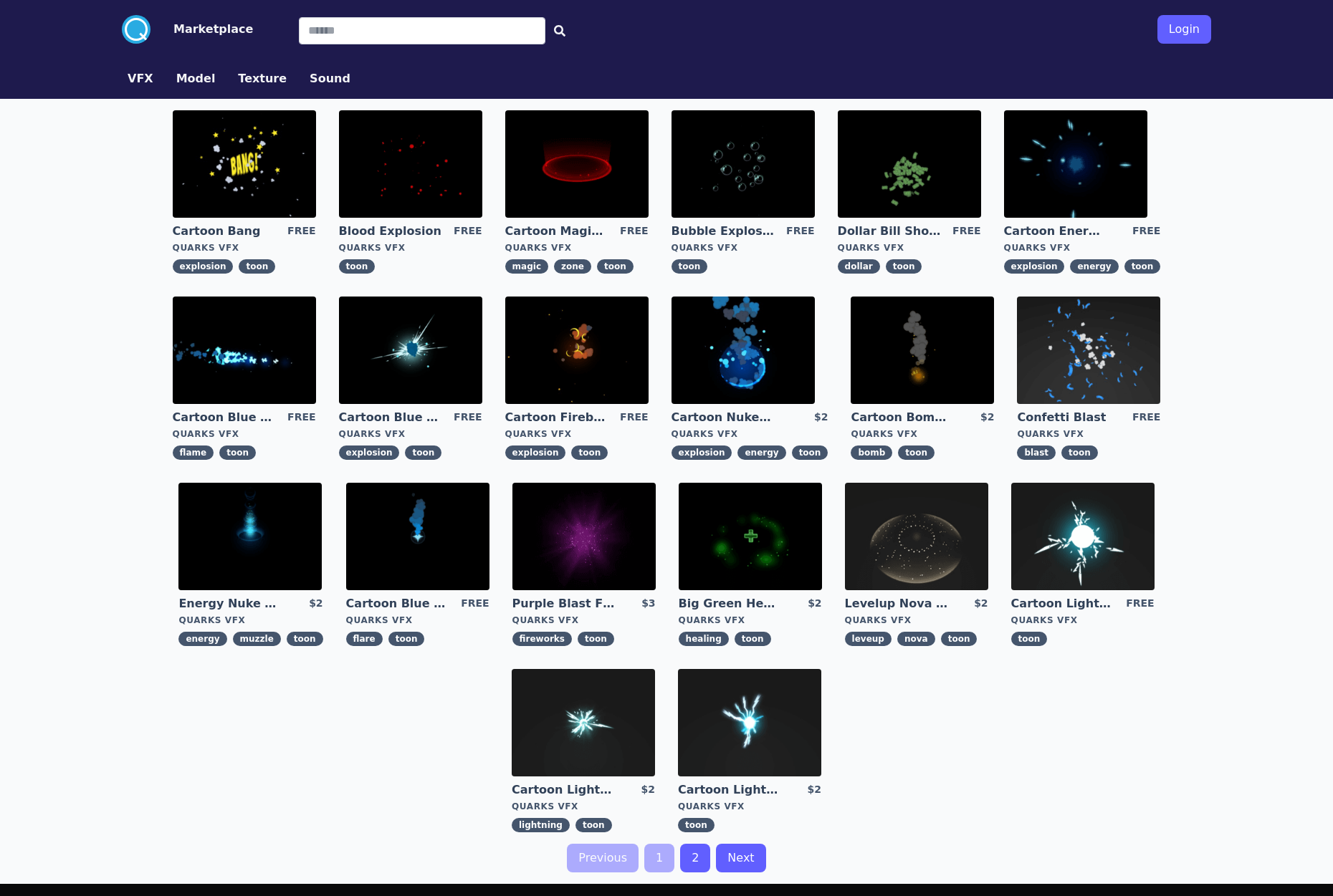
click at [392, 194] on img at bounding box center [410, 164] width 143 height 107
click at [566, 164] on img at bounding box center [577, 164] width 143 height 107
click at [723, 166] on img at bounding box center [742, 164] width 143 height 107
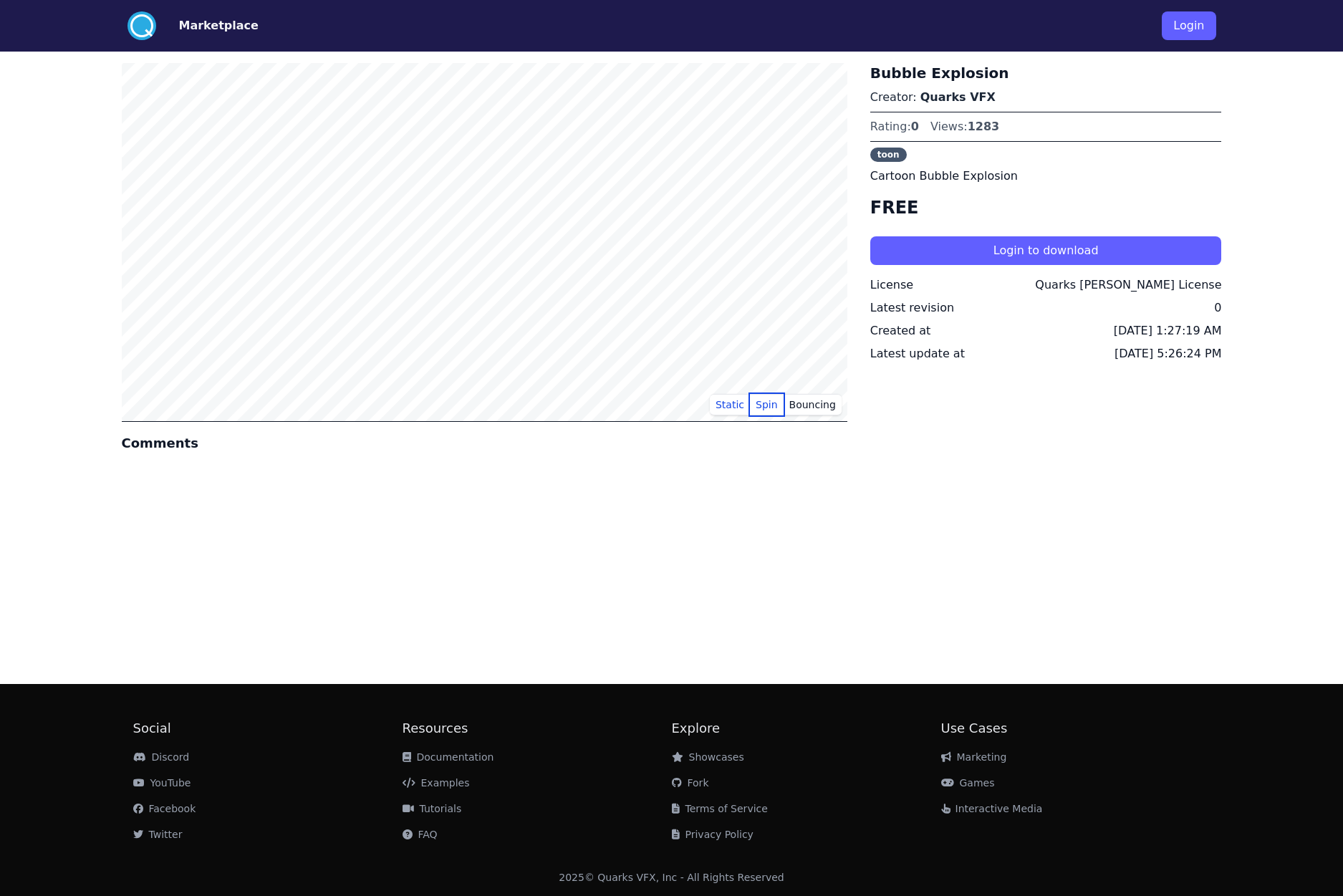
click at [769, 401] on button "Spin" at bounding box center [767, 404] width 34 height 21
click at [824, 414] on button "Bouncing" at bounding box center [812, 404] width 58 height 21
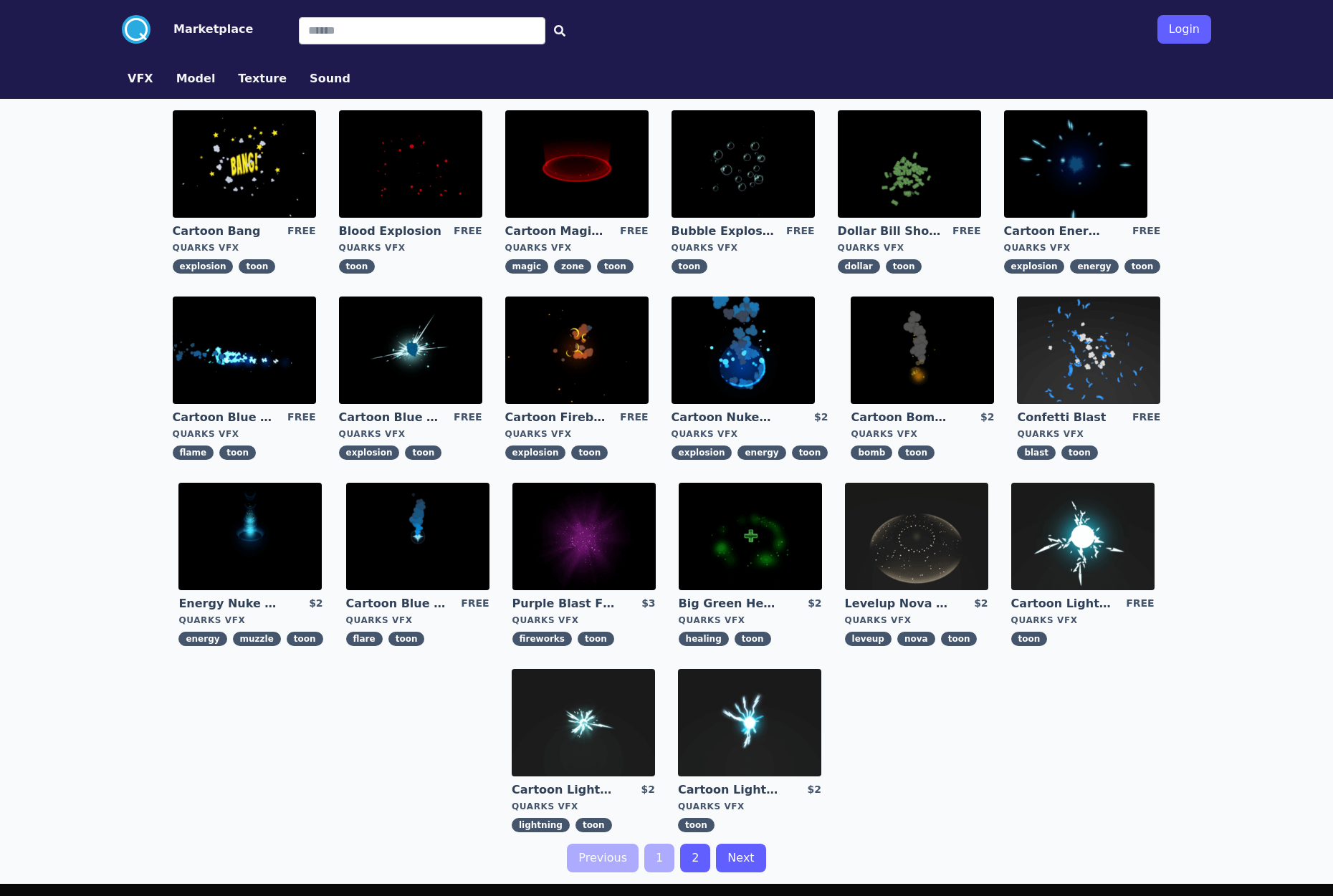
click at [1025, 168] on img at bounding box center [1075, 164] width 143 height 107
click at [571, 535] on img at bounding box center [583, 536] width 143 height 107
click at [874, 529] on img at bounding box center [916, 536] width 143 height 107
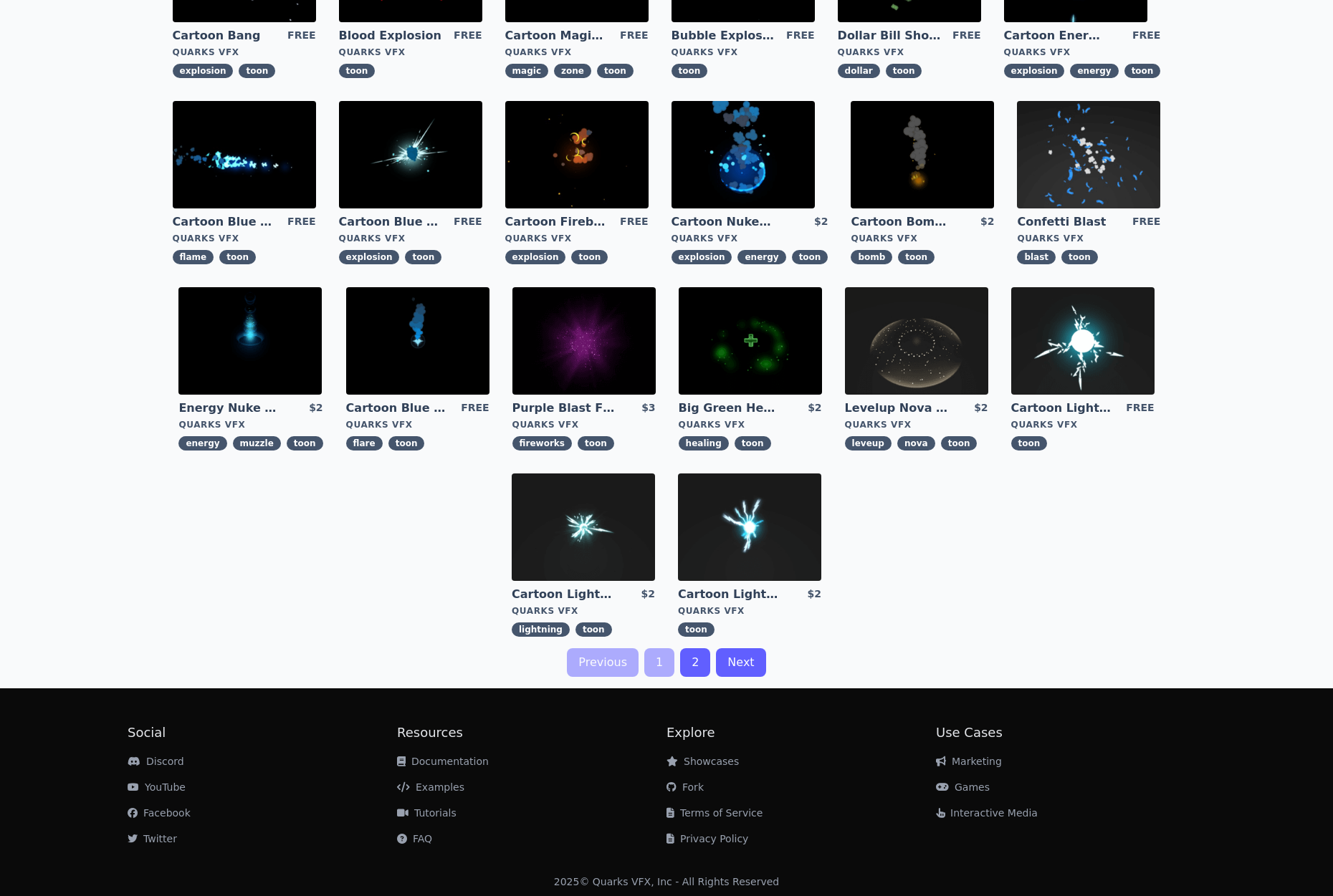
scroll to position [199, 0]
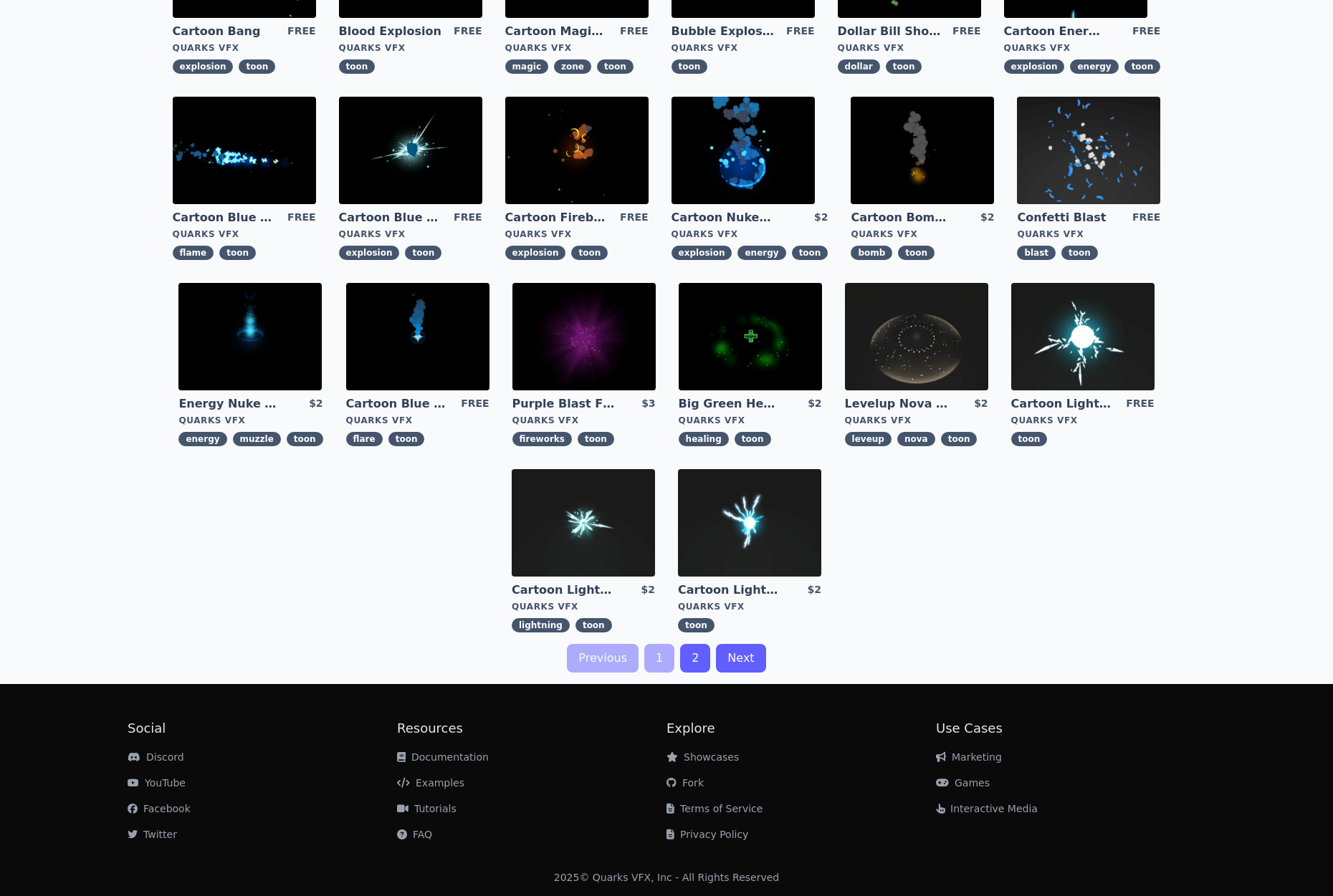
click at [740, 663] on link "Next" at bounding box center [740, 658] width 49 height 29
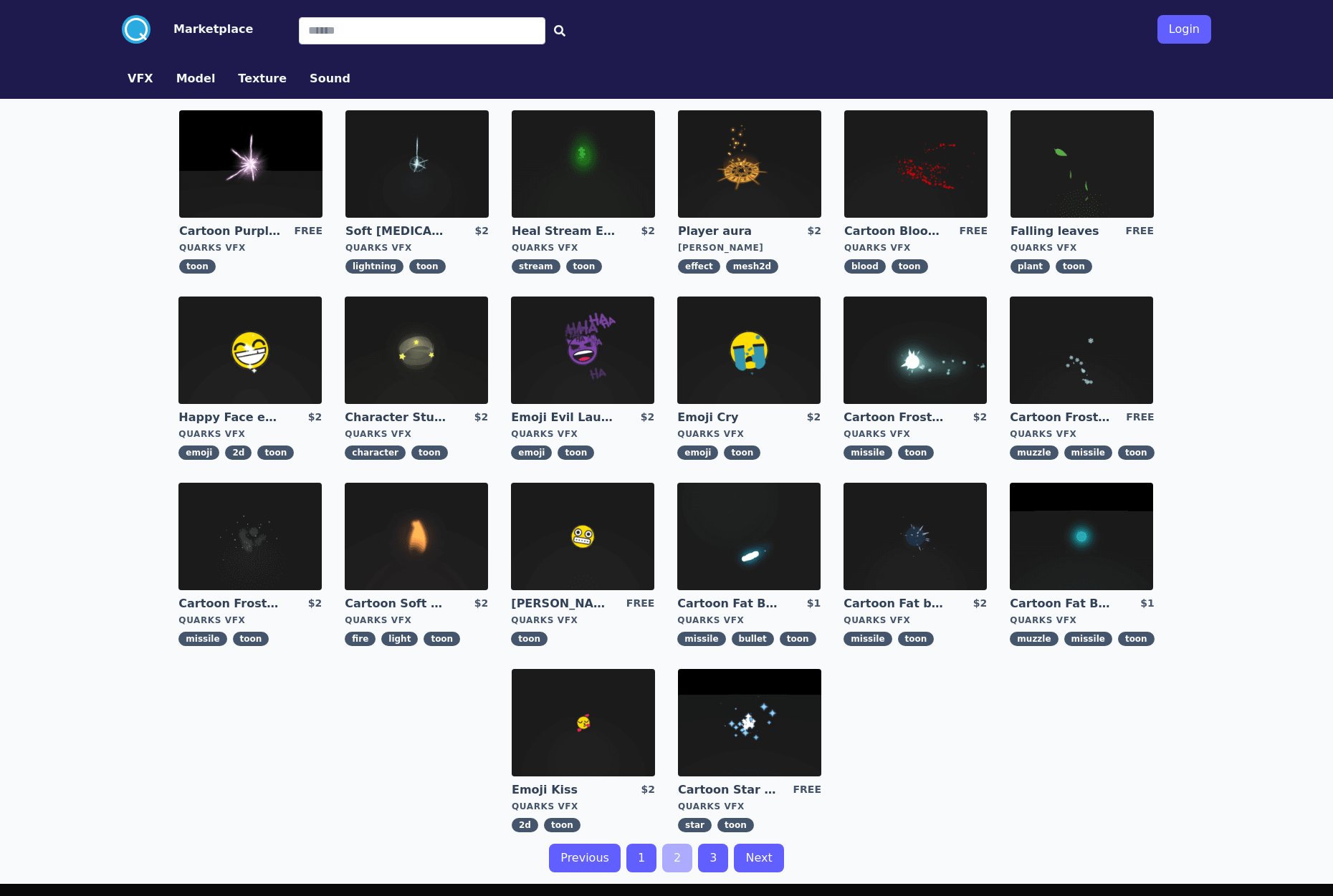
click at [370, 556] on img at bounding box center [416, 536] width 143 height 107
